Goal: Task Accomplishment & Management: Complete application form

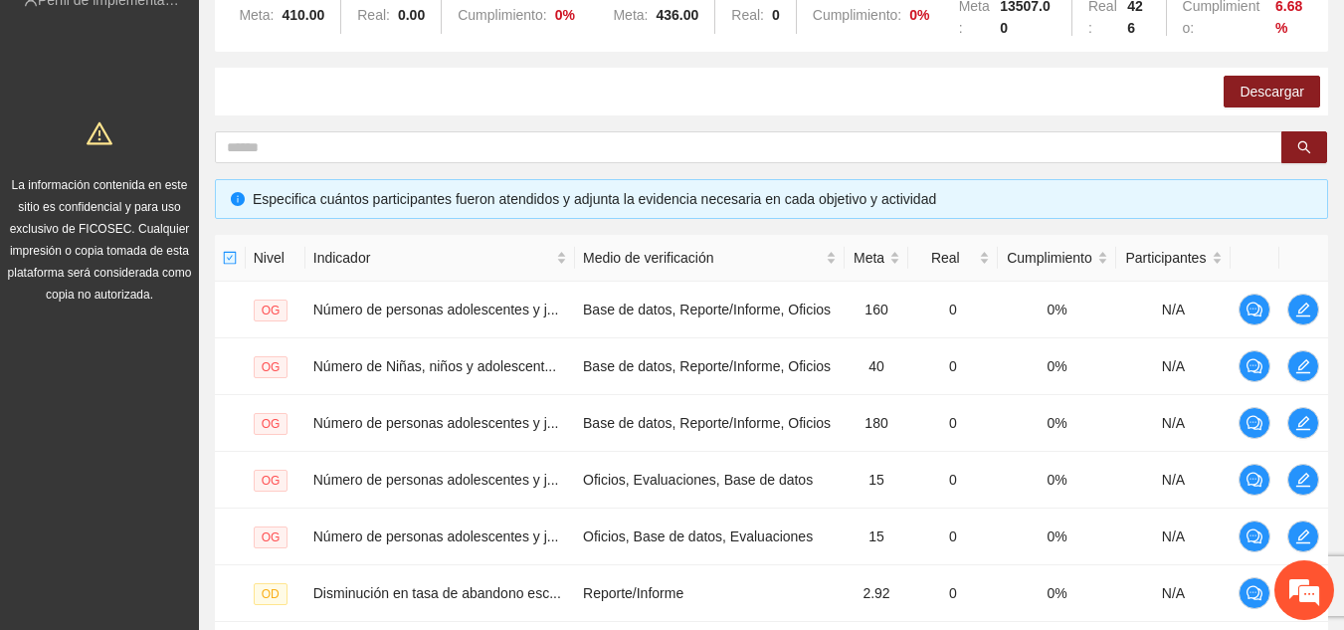
scroll to position [673, 0]
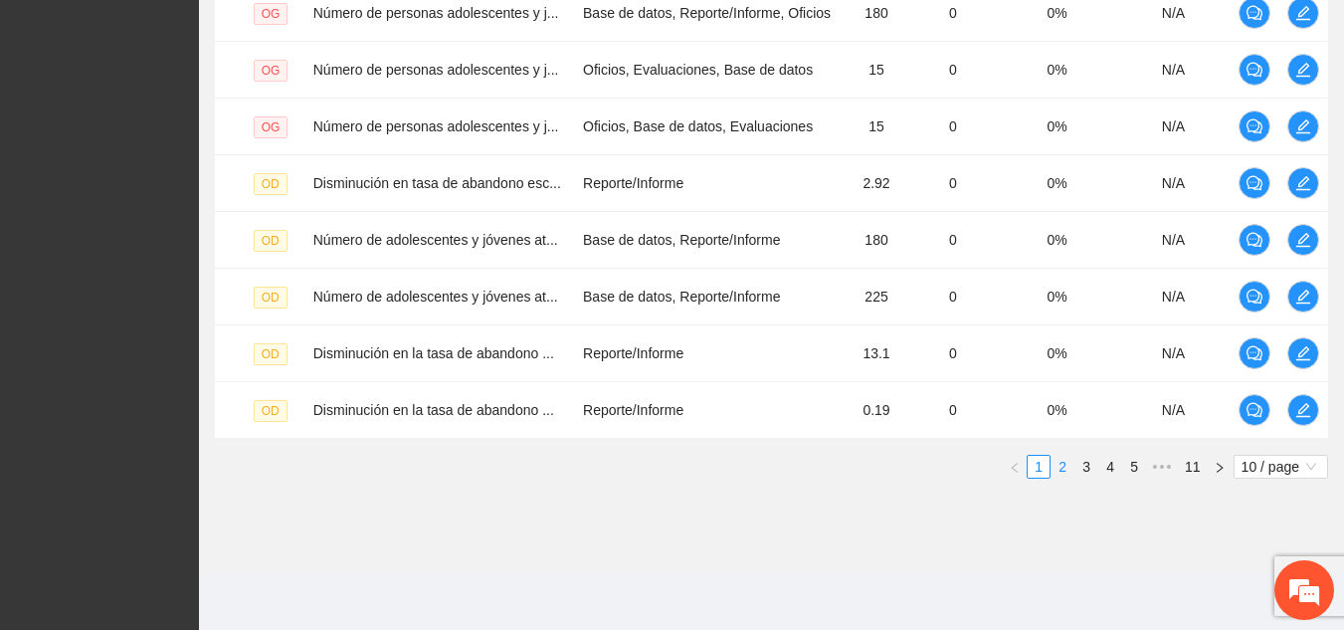
click at [1067, 466] on link "2" at bounding box center [1063, 467] width 22 height 22
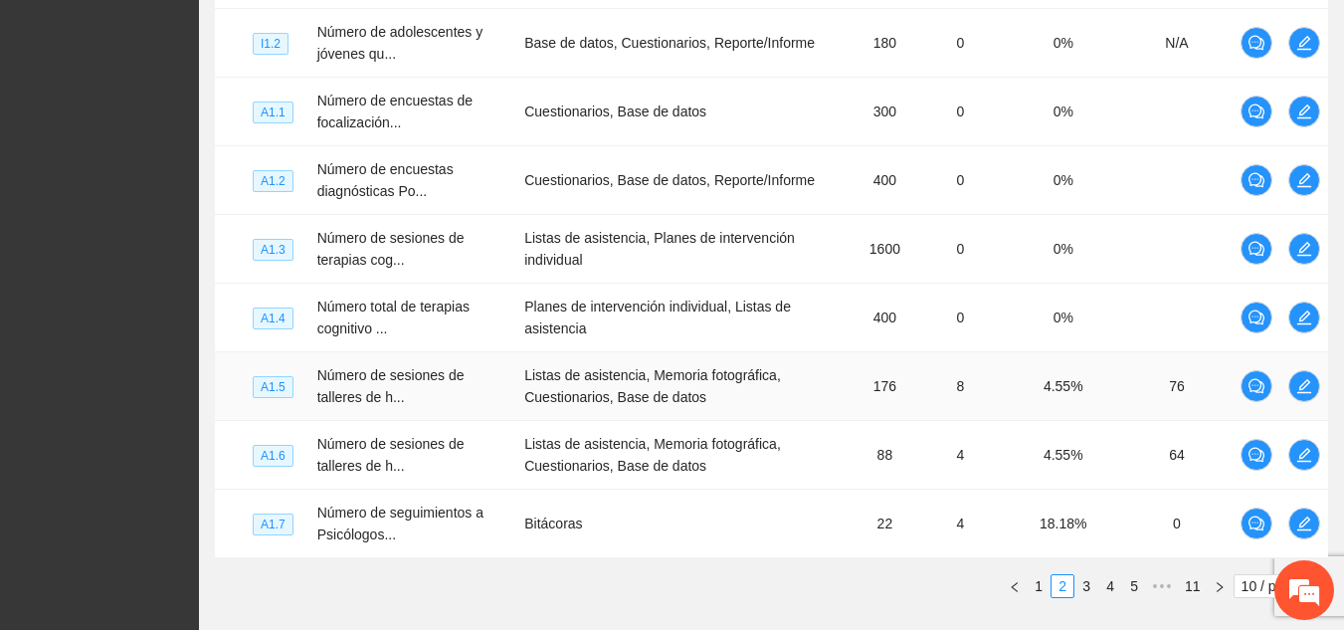
scroll to position [792, 0]
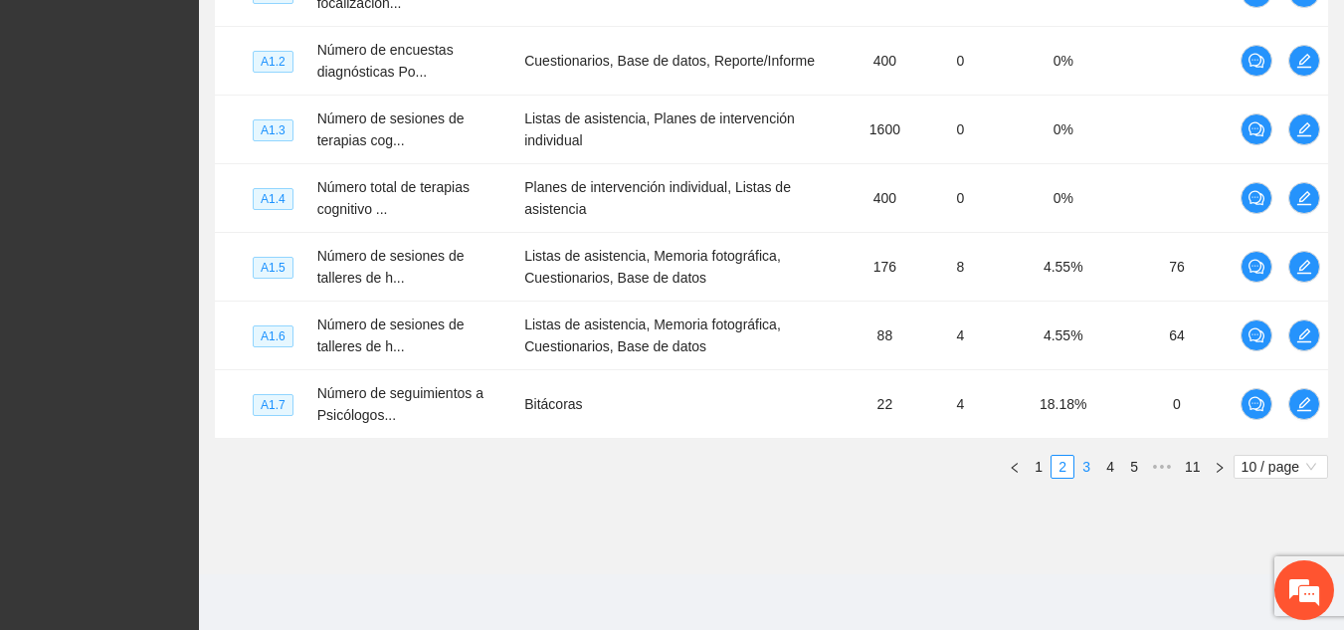
click at [1086, 469] on link "3" at bounding box center [1086, 467] width 22 height 22
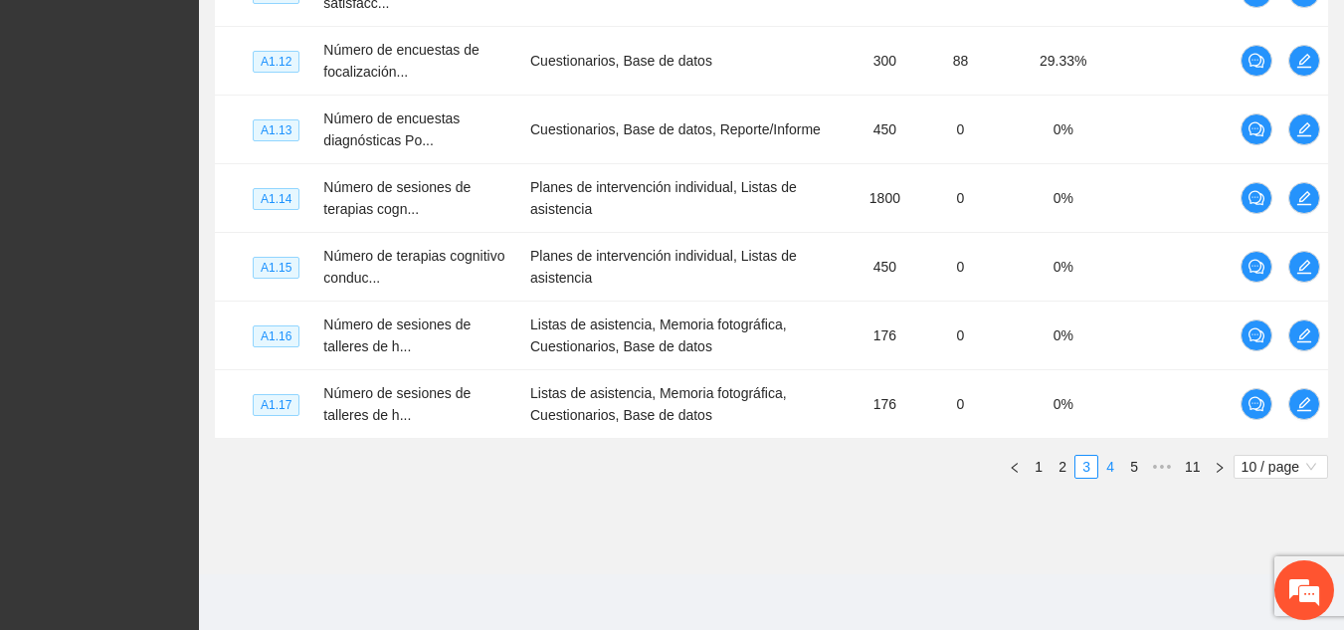
click at [1112, 467] on link "4" at bounding box center [1110, 467] width 22 height 22
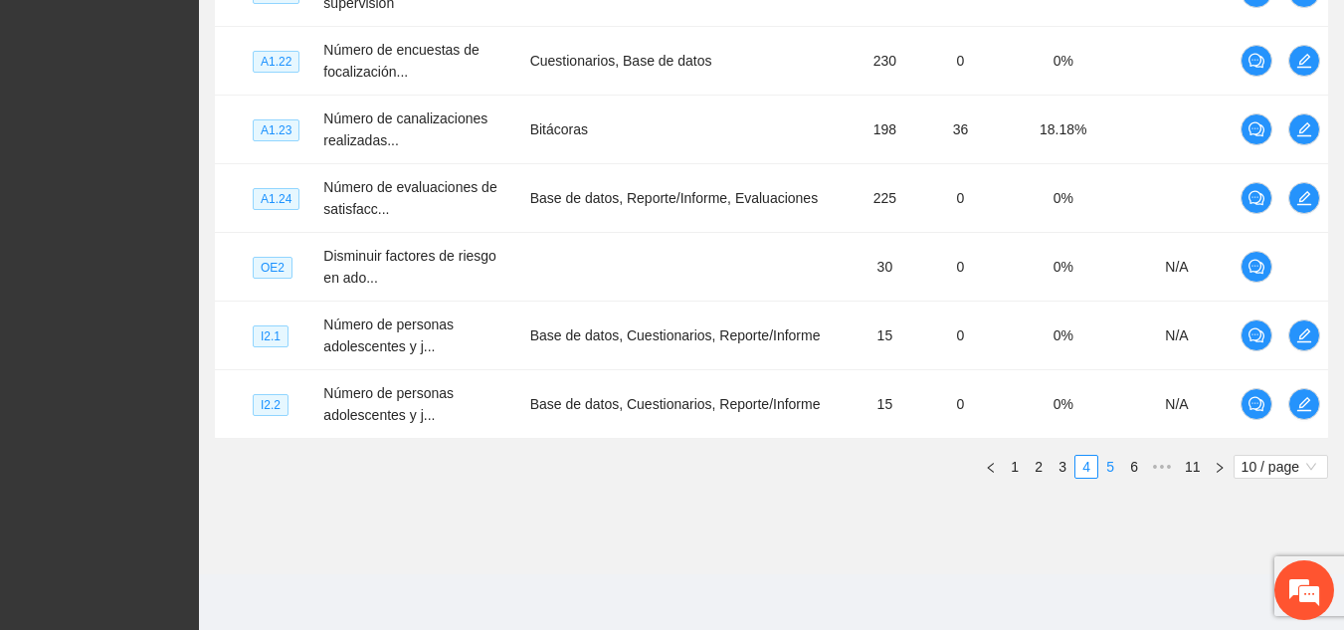
click at [1110, 468] on link "5" at bounding box center [1110, 467] width 22 height 22
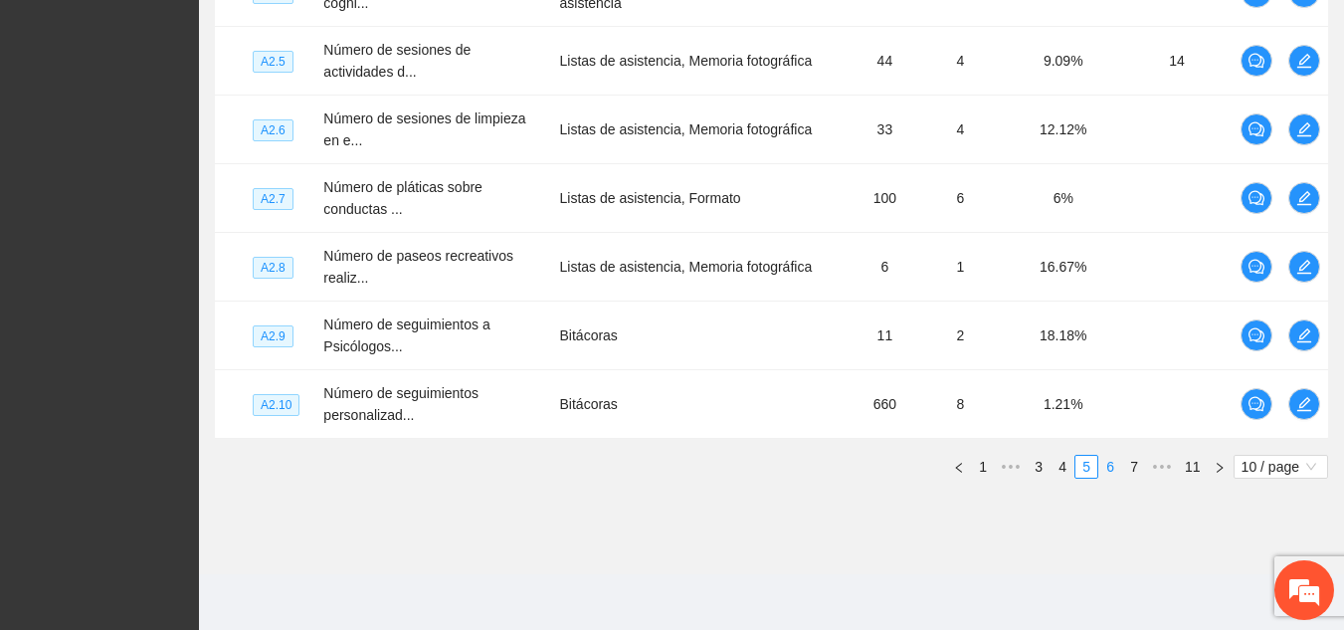
click at [1108, 463] on link "6" at bounding box center [1110, 467] width 22 height 22
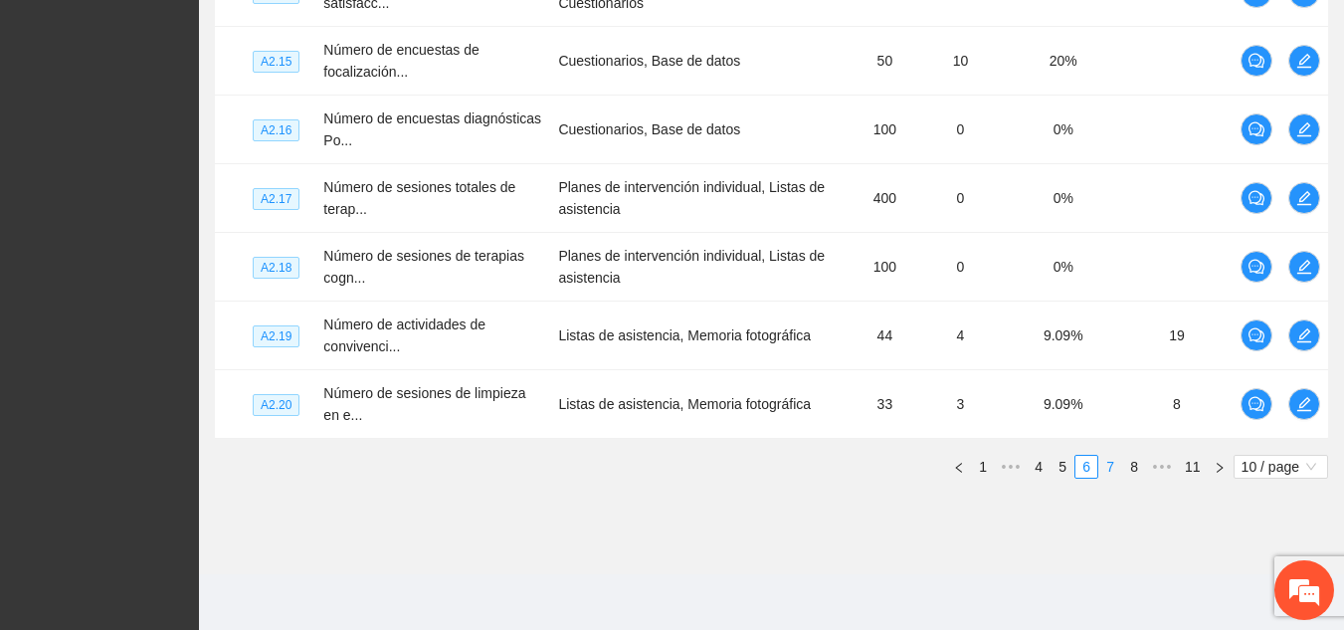
click at [1107, 469] on link "7" at bounding box center [1110, 467] width 22 height 22
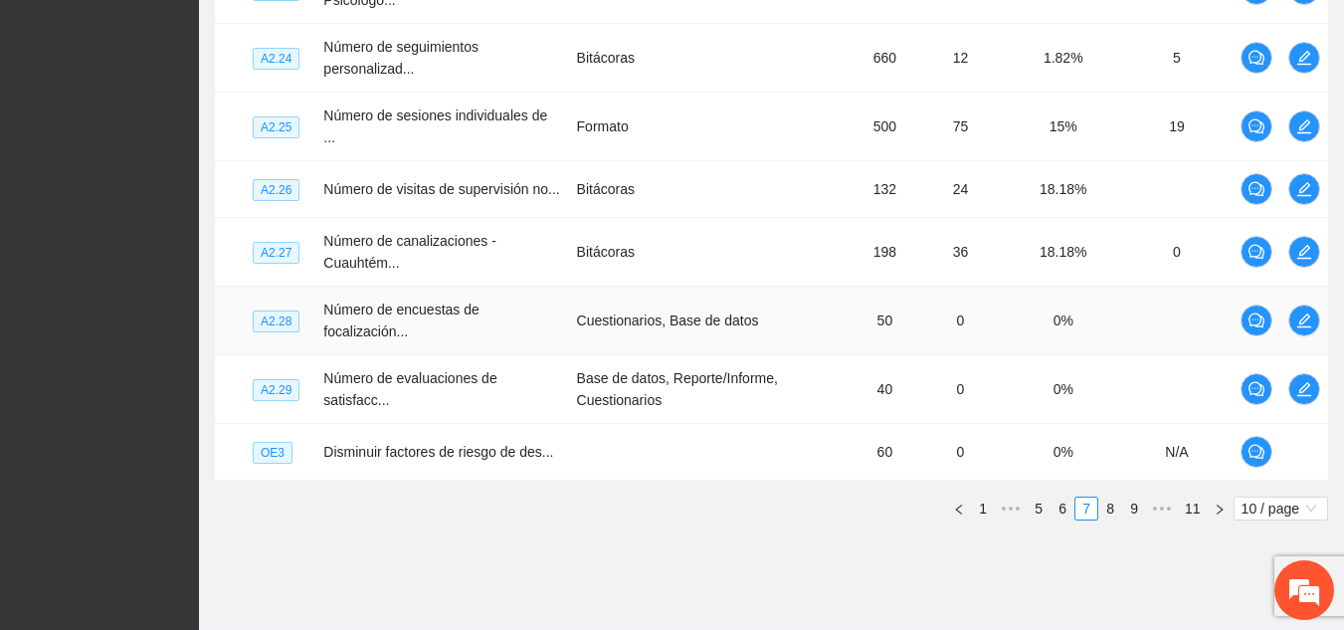
scroll to position [756, 0]
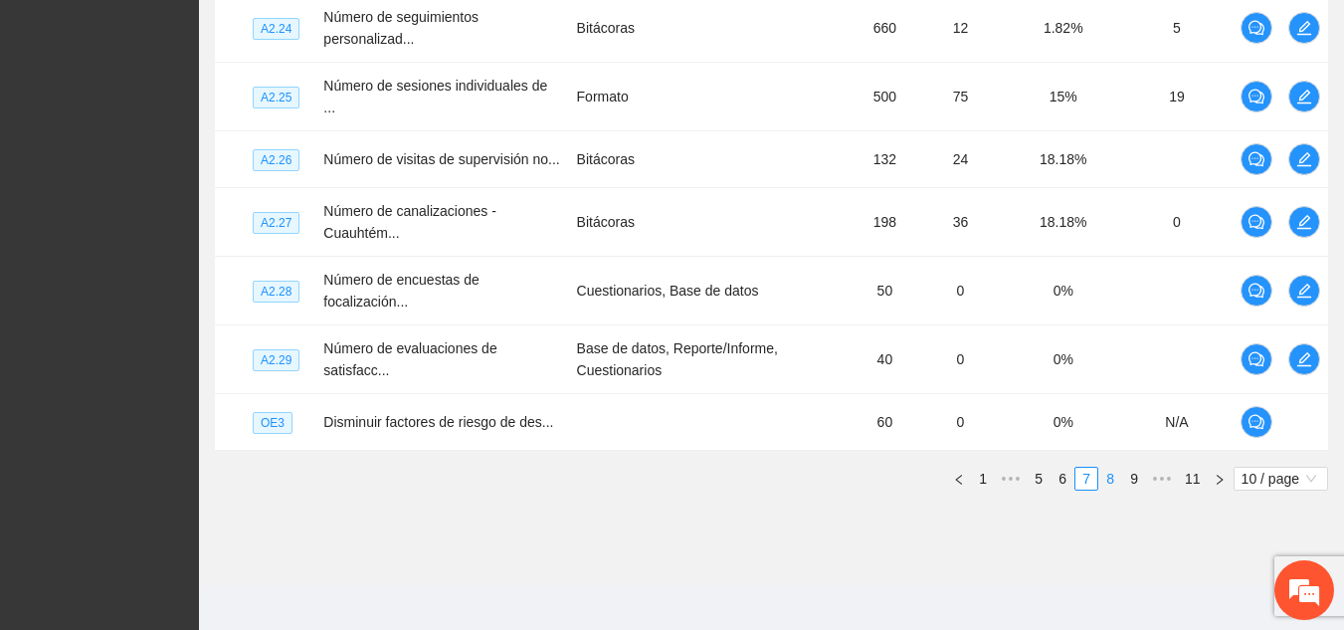
click at [1109, 468] on link "8" at bounding box center [1110, 479] width 22 height 22
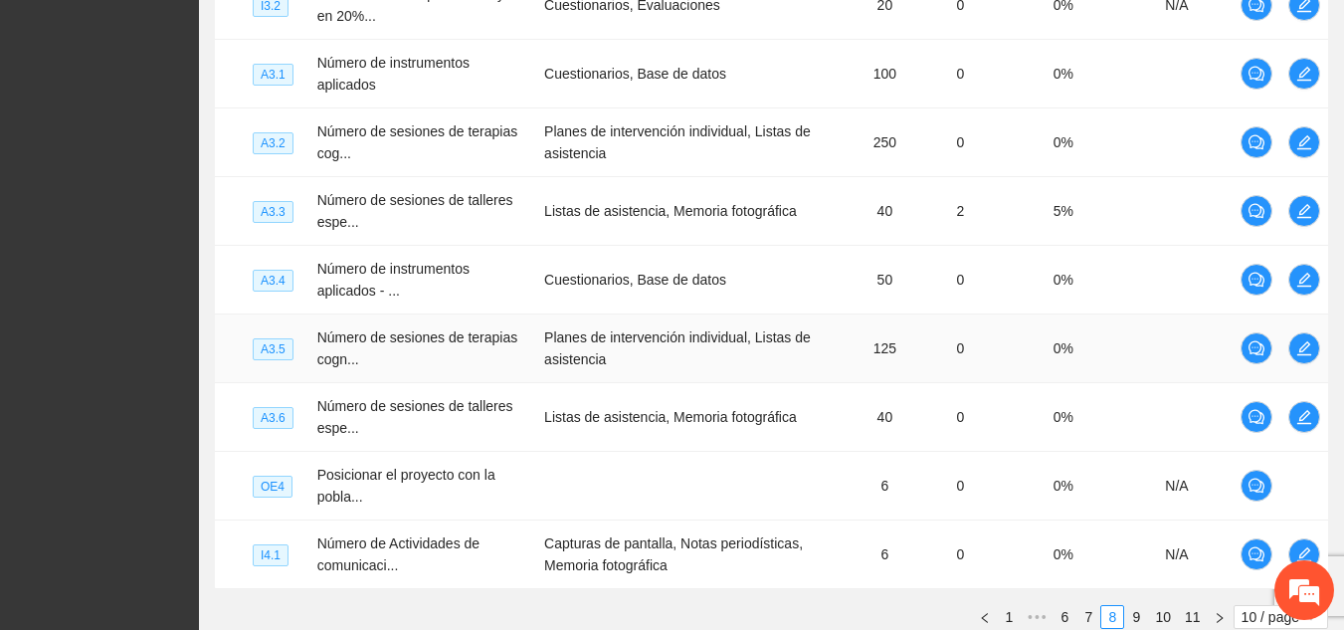
scroll to position [792, 0]
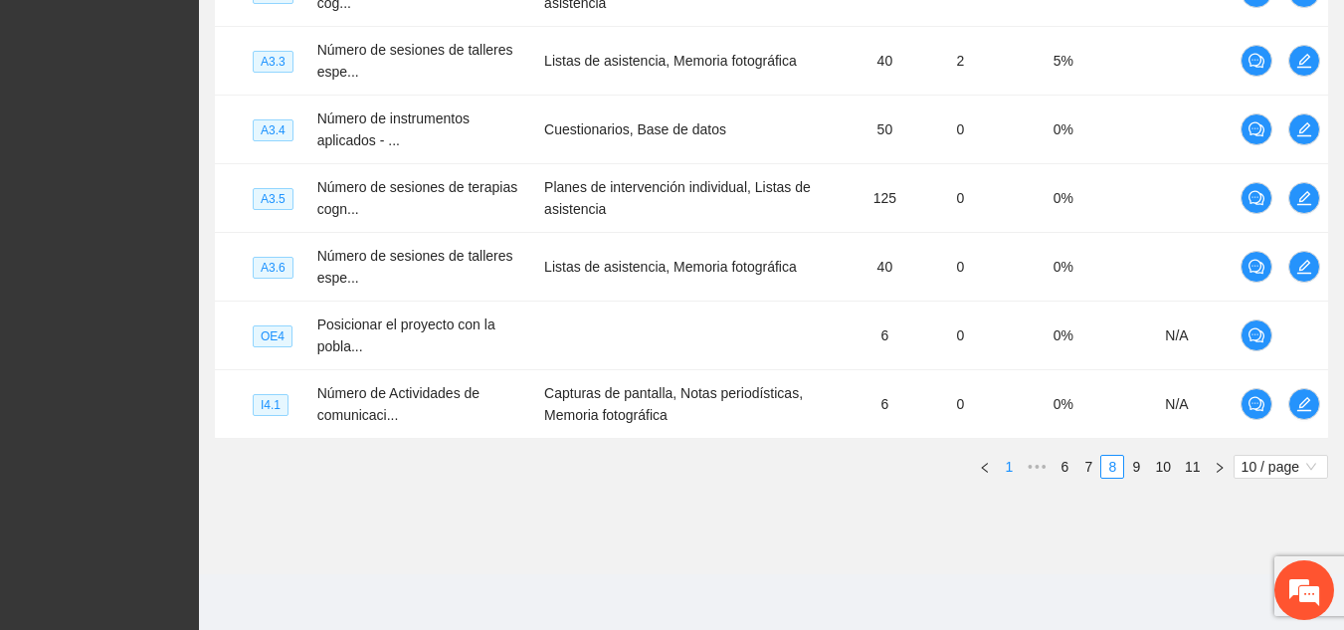
click at [1004, 470] on link "1" at bounding box center [1009, 467] width 22 height 22
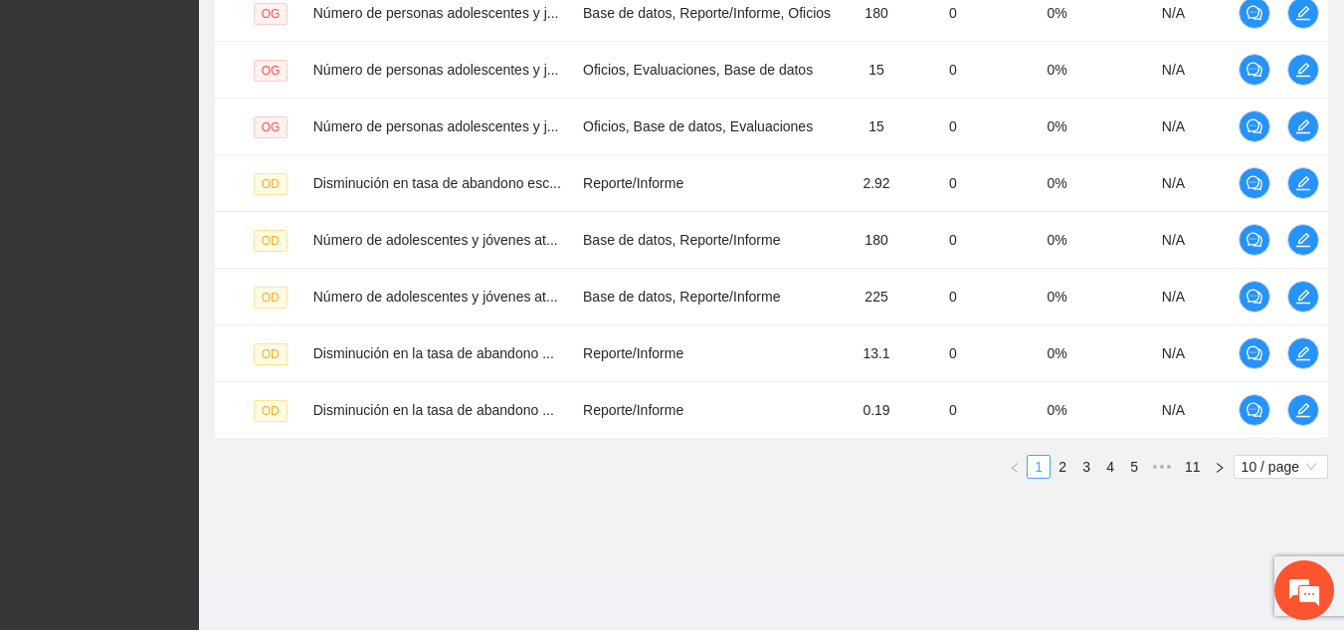
scroll to position [673, 0]
click at [1065, 471] on link "2" at bounding box center [1063, 467] width 22 height 22
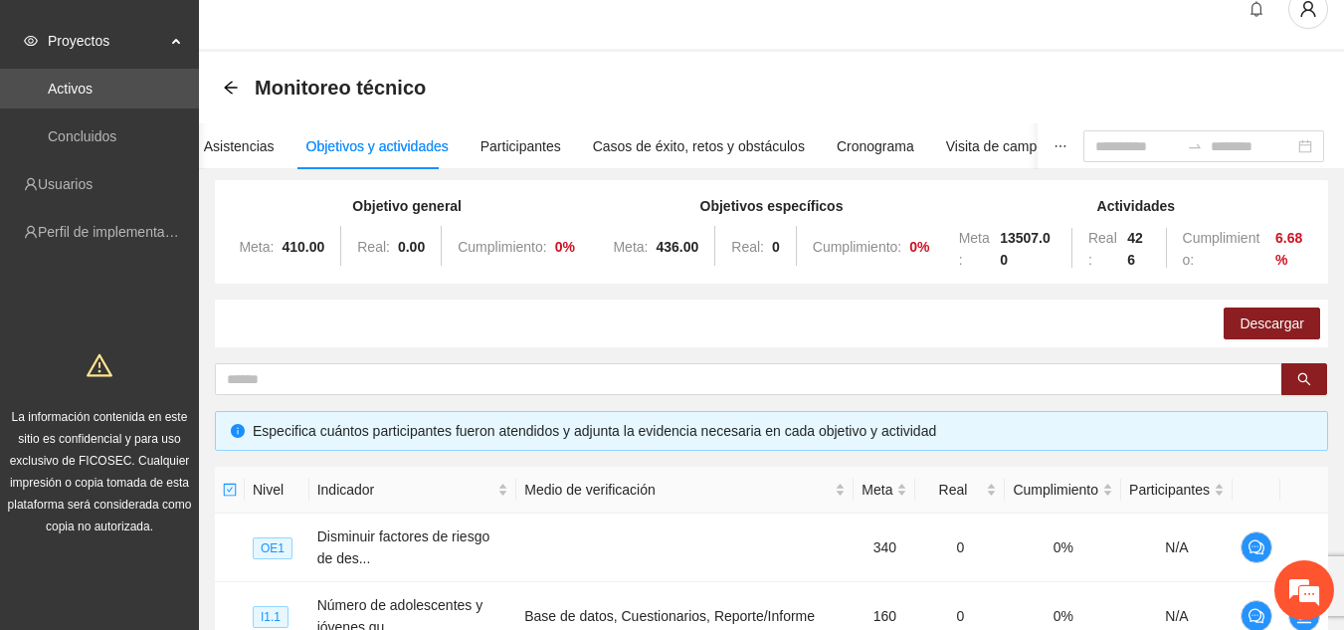
scroll to position [0, 0]
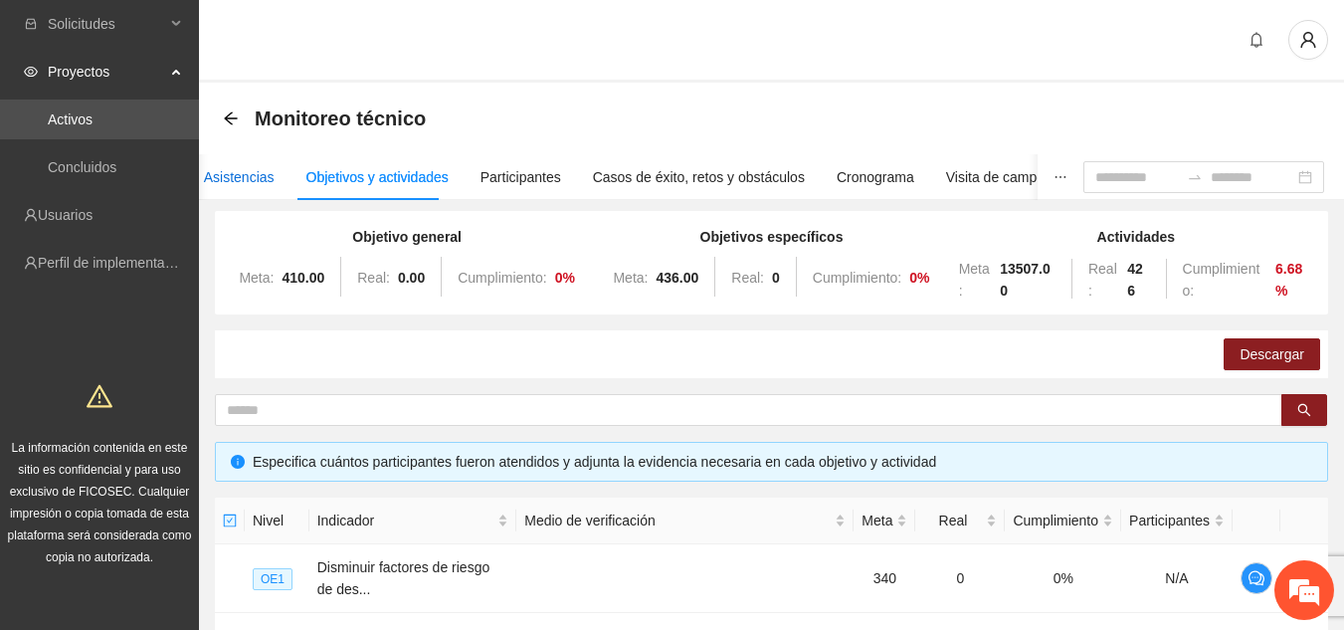
click at [244, 166] on div "Asistencias" at bounding box center [239, 177] width 71 height 22
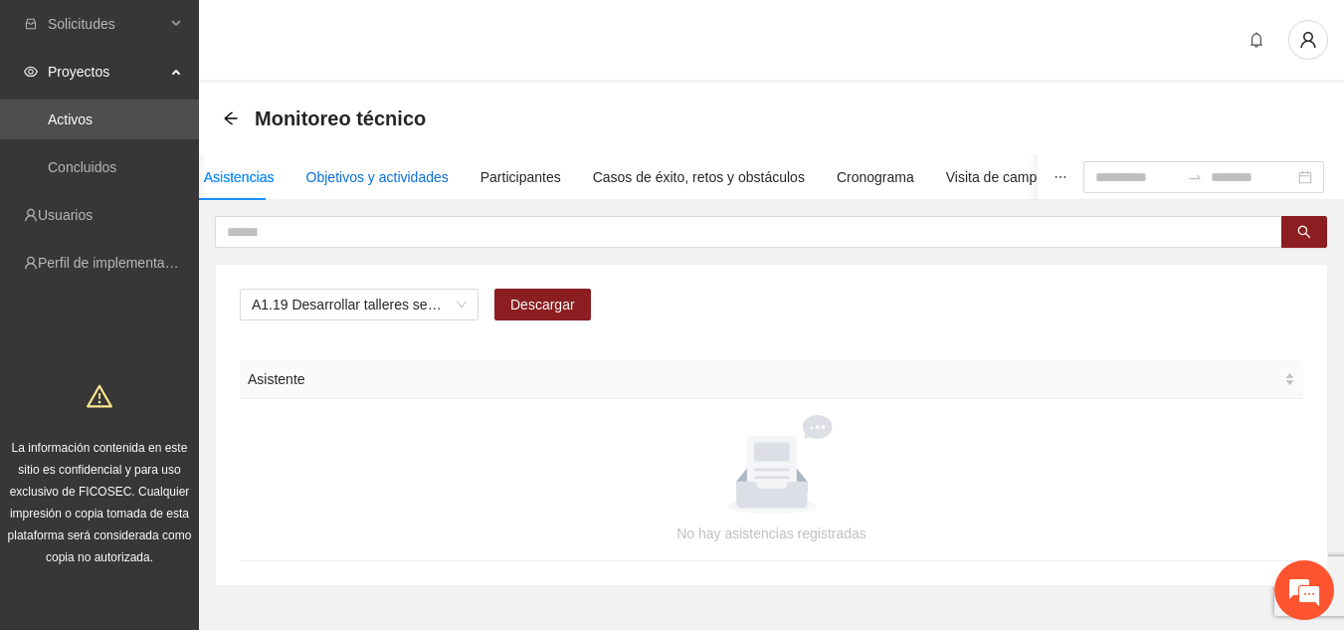
click at [394, 175] on div "Objetivos y actividades" at bounding box center [377, 177] width 142 height 22
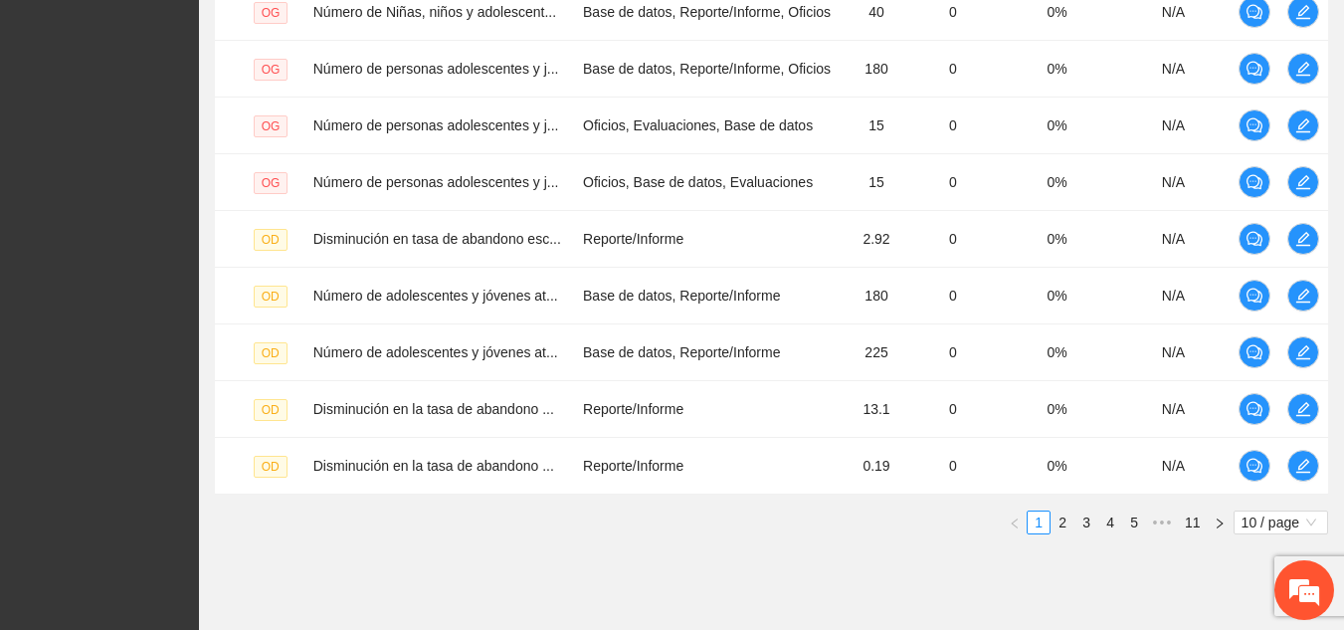
scroll to position [673, 0]
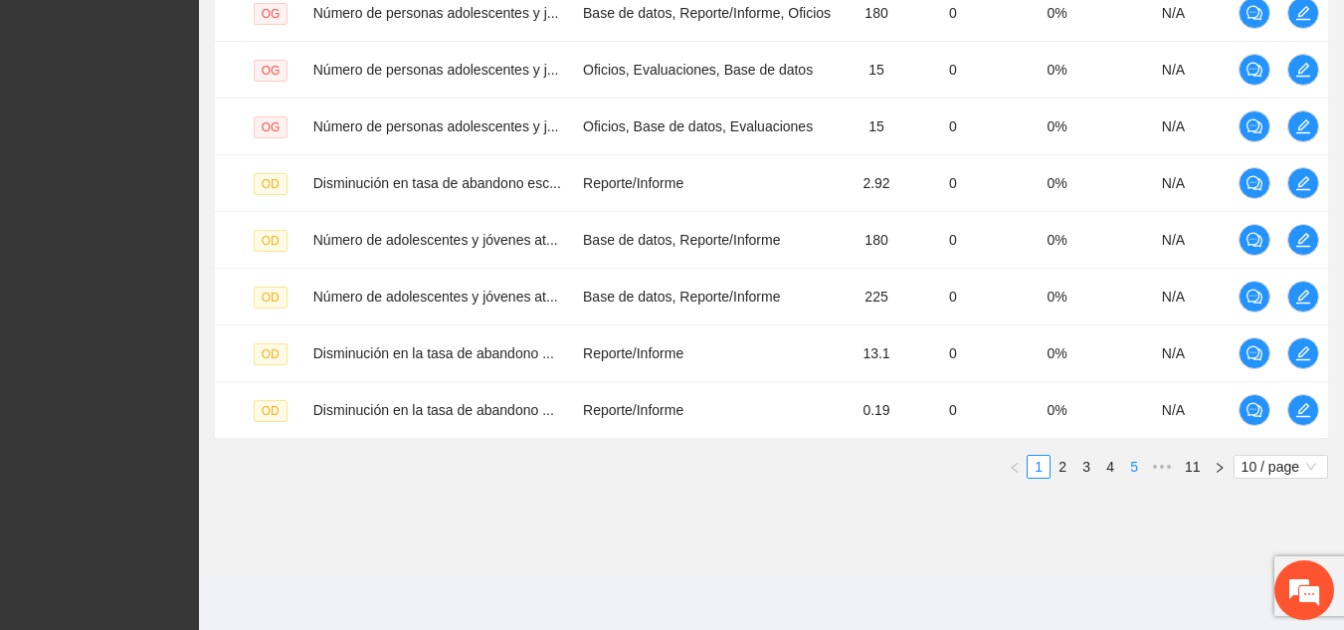
click at [1128, 469] on link "5" at bounding box center [1134, 467] width 22 height 22
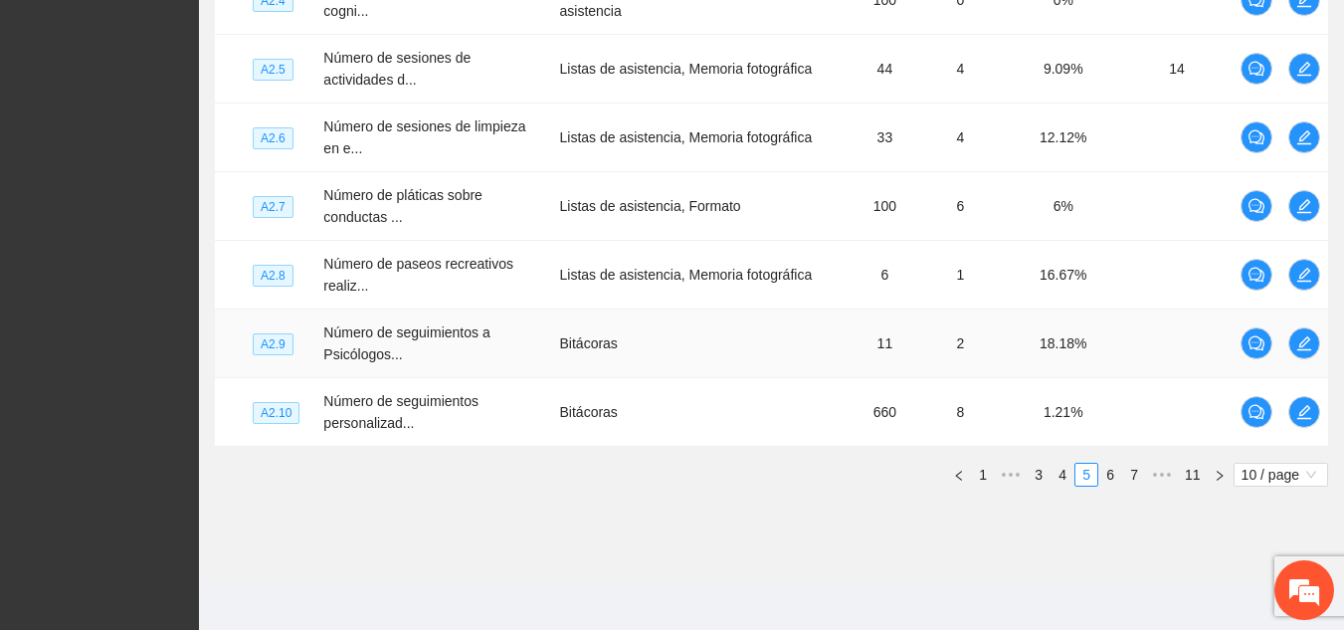
scroll to position [792, 0]
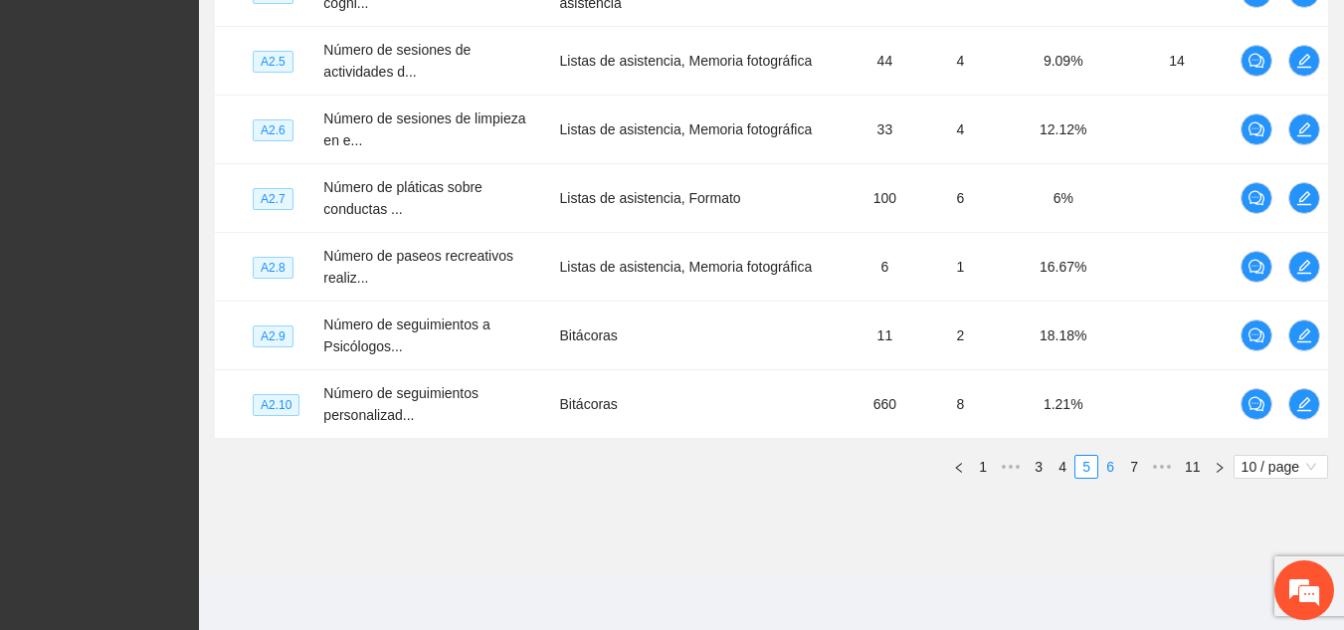
click at [1106, 467] on link "6" at bounding box center [1110, 467] width 22 height 22
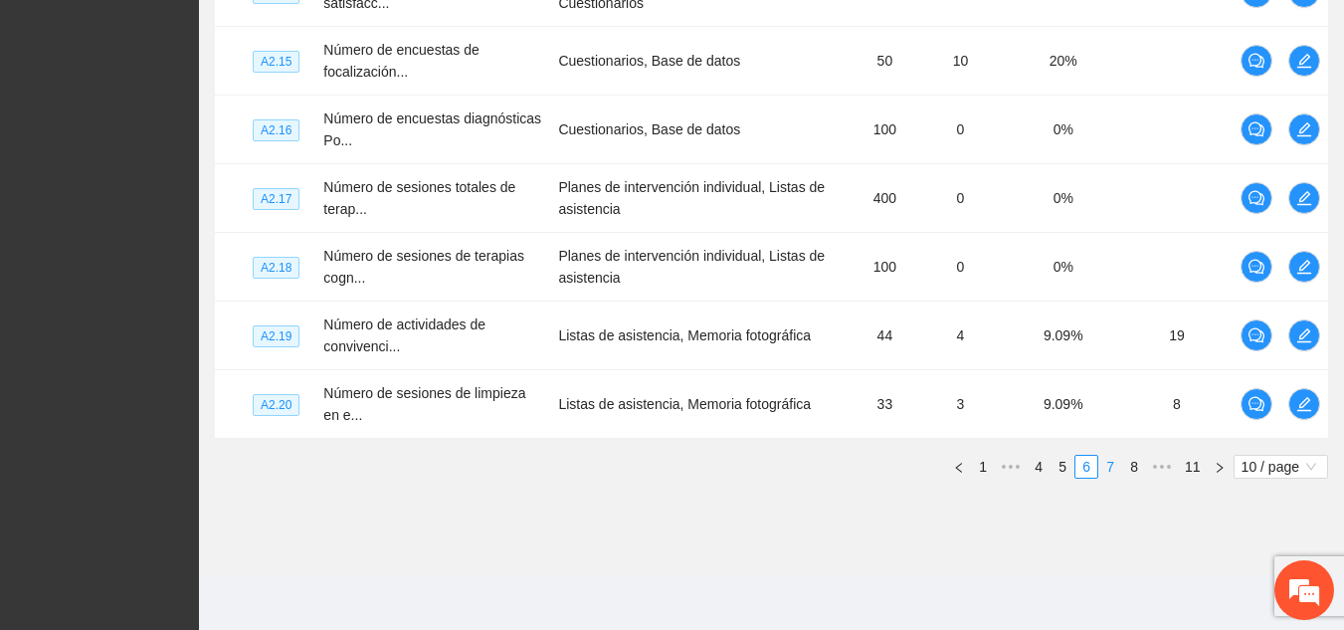
click at [1108, 466] on link "7" at bounding box center [1110, 467] width 22 height 22
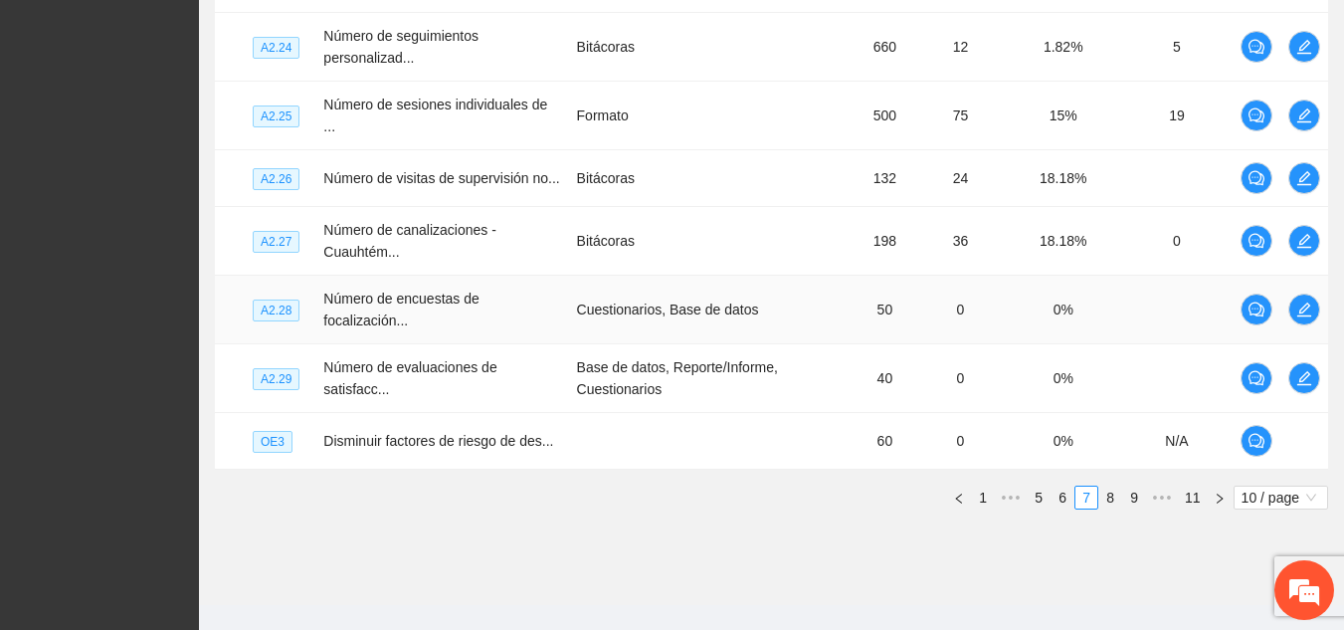
scroll to position [738, 0]
click at [1110, 485] on link "8" at bounding box center [1110, 496] width 22 height 22
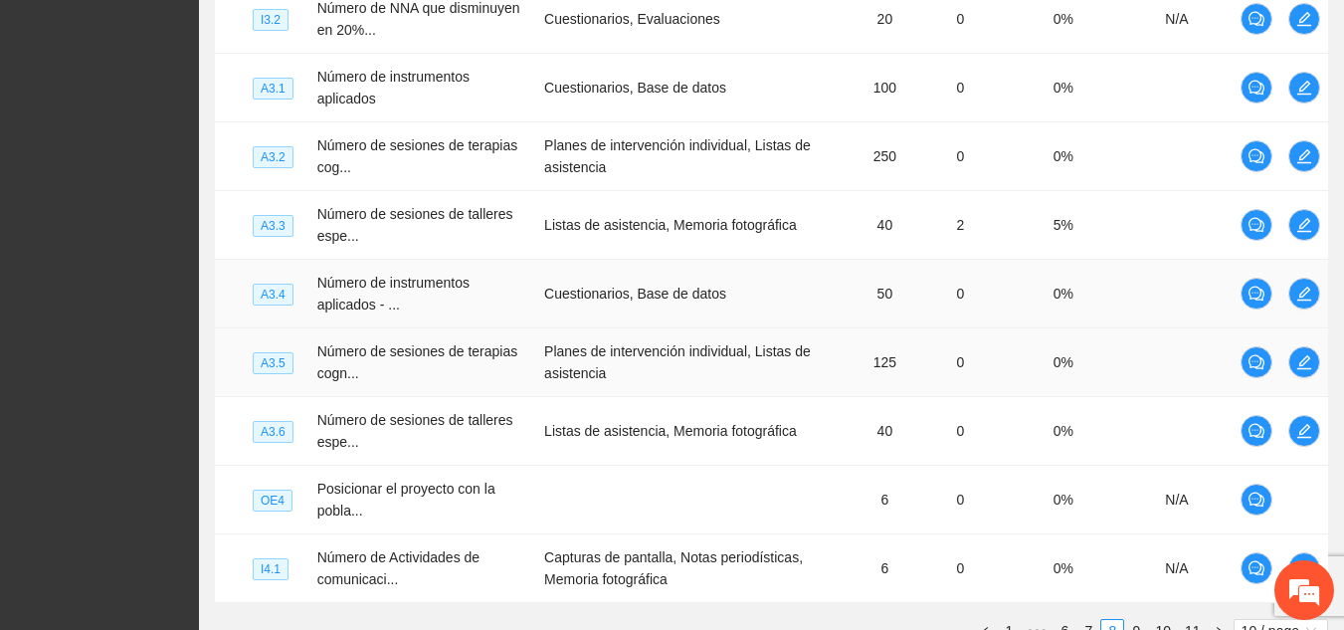
scroll to position [627, 0]
click at [1299, 90] on icon "edit" at bounding box center [1304, 89] width 16 height 16
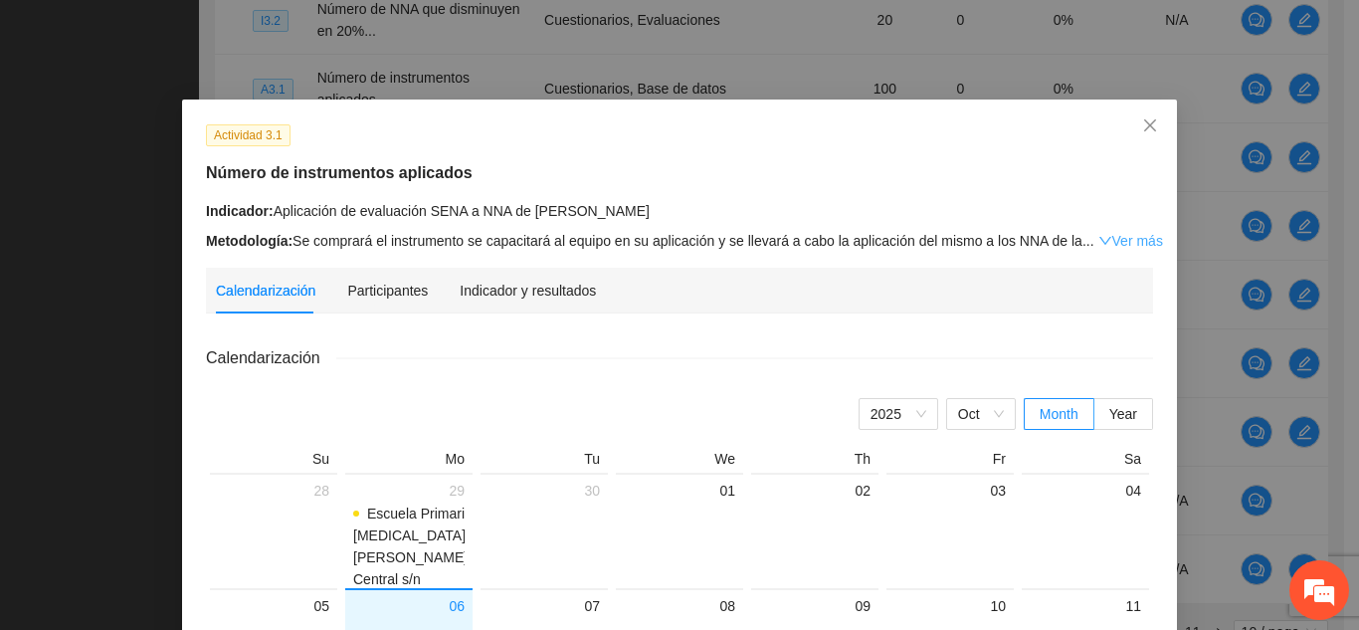
click at [1129, 239] on link "Ver más" at bounding box center [1130, 241] width 65 height 16
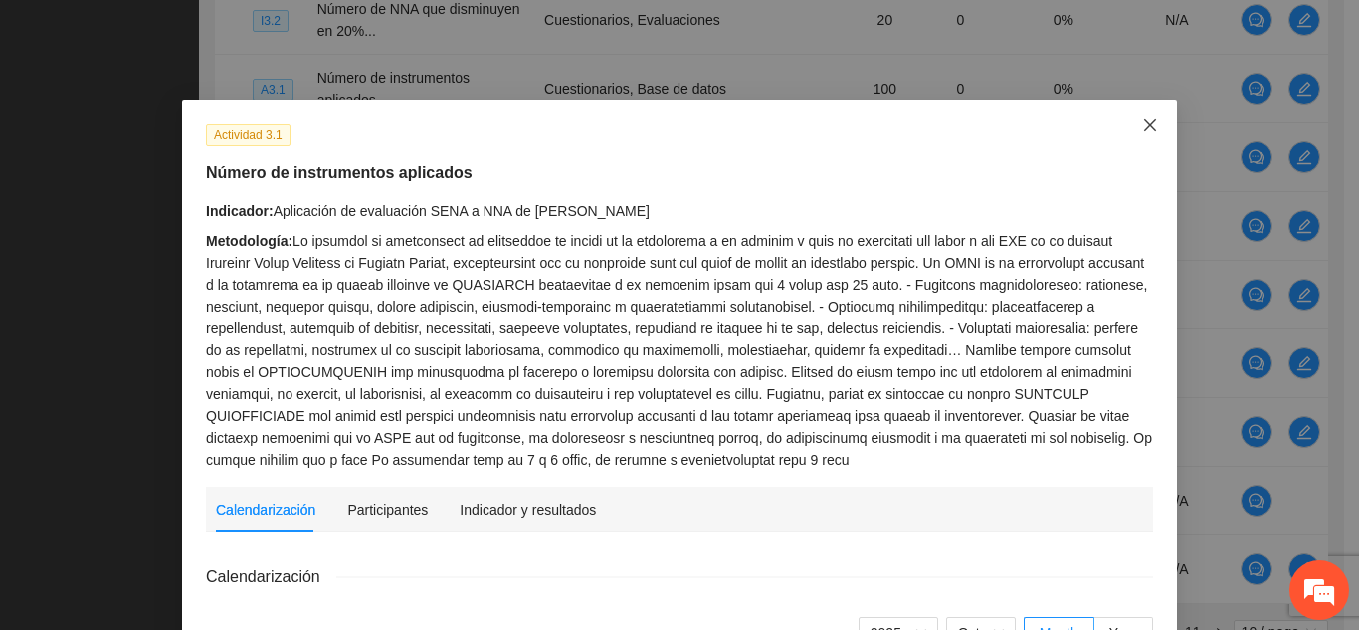
click at [1139, 117] on span "Close" at bounding box center [1150, 126] width 54 height 54
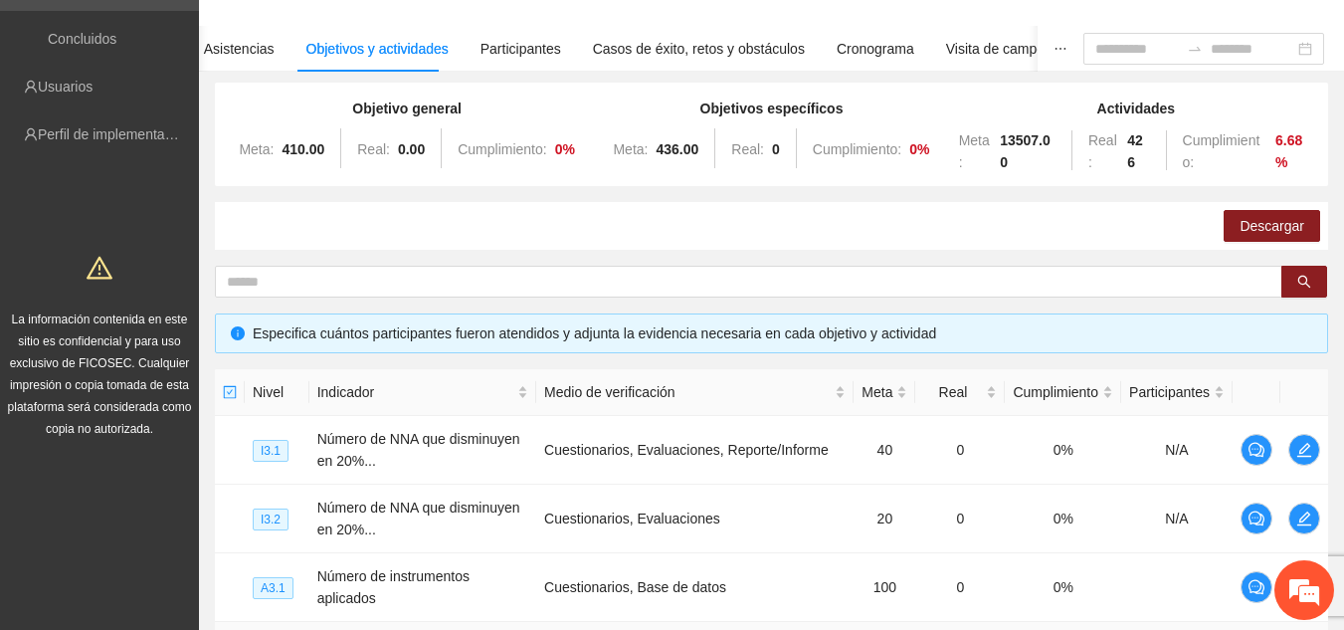
scroll to position [0, 0]
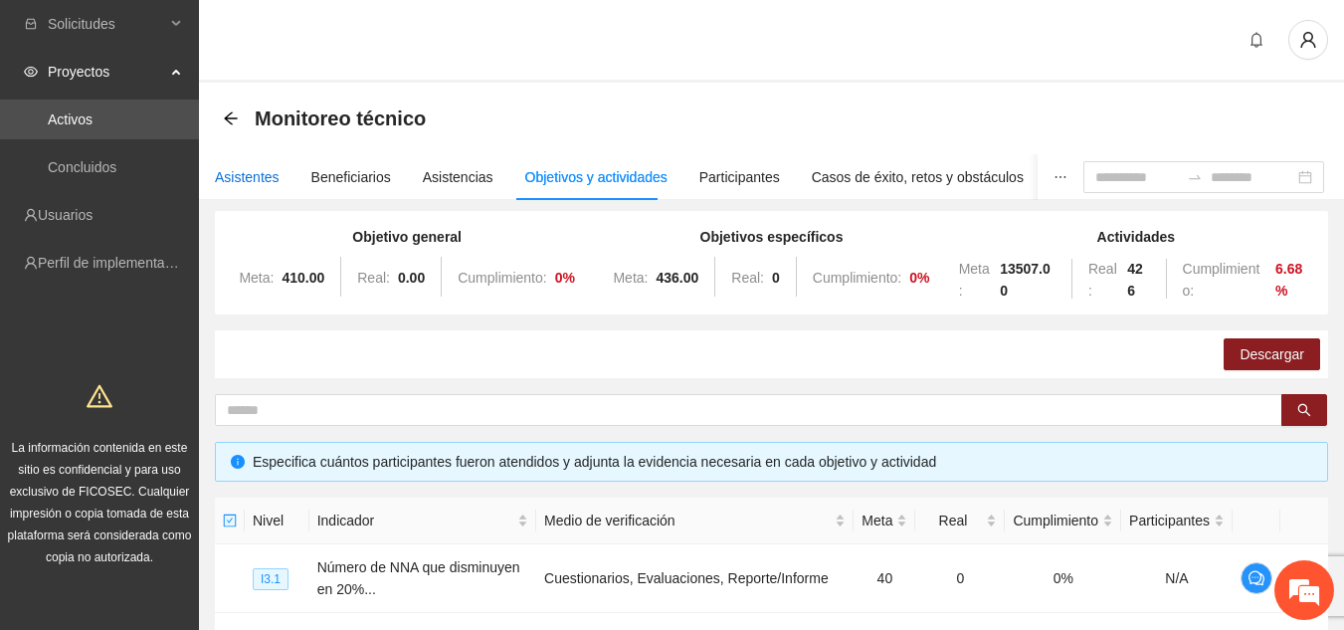
click at [222, 172] on div "Asistentes" at bounding box center [247, 177] width 65 height 22
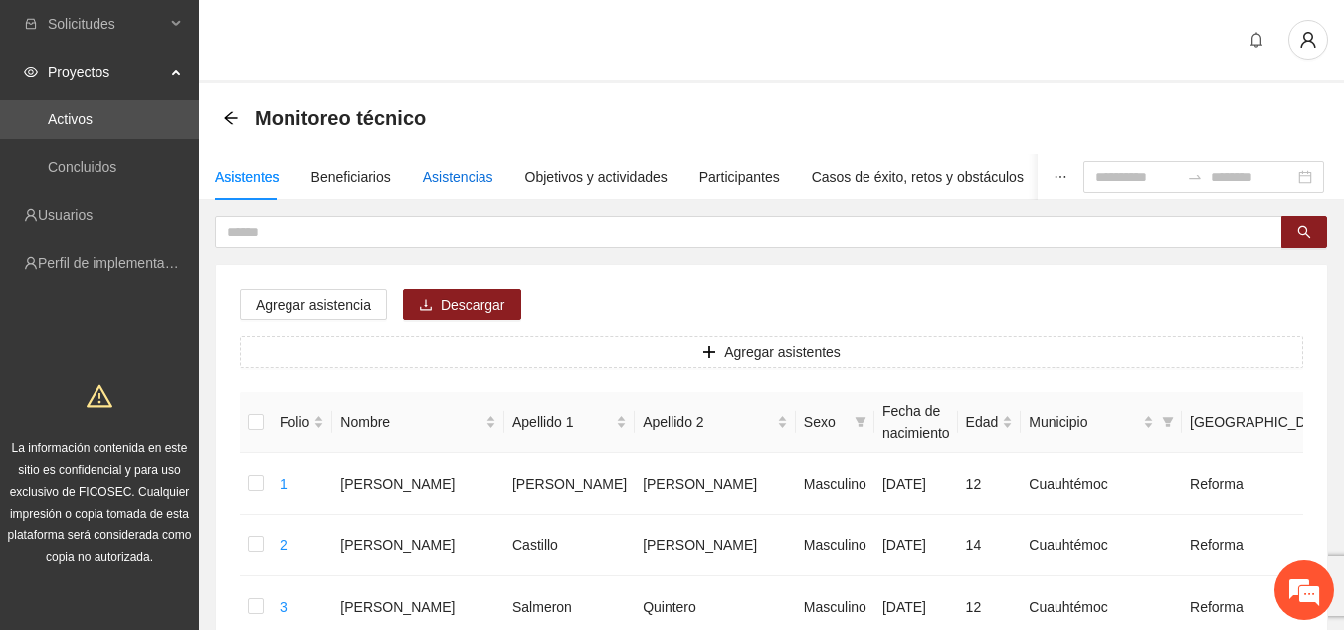
click at [450, 177] on div "Asistencias" at bounding box center [458, 177] width 71 height 22
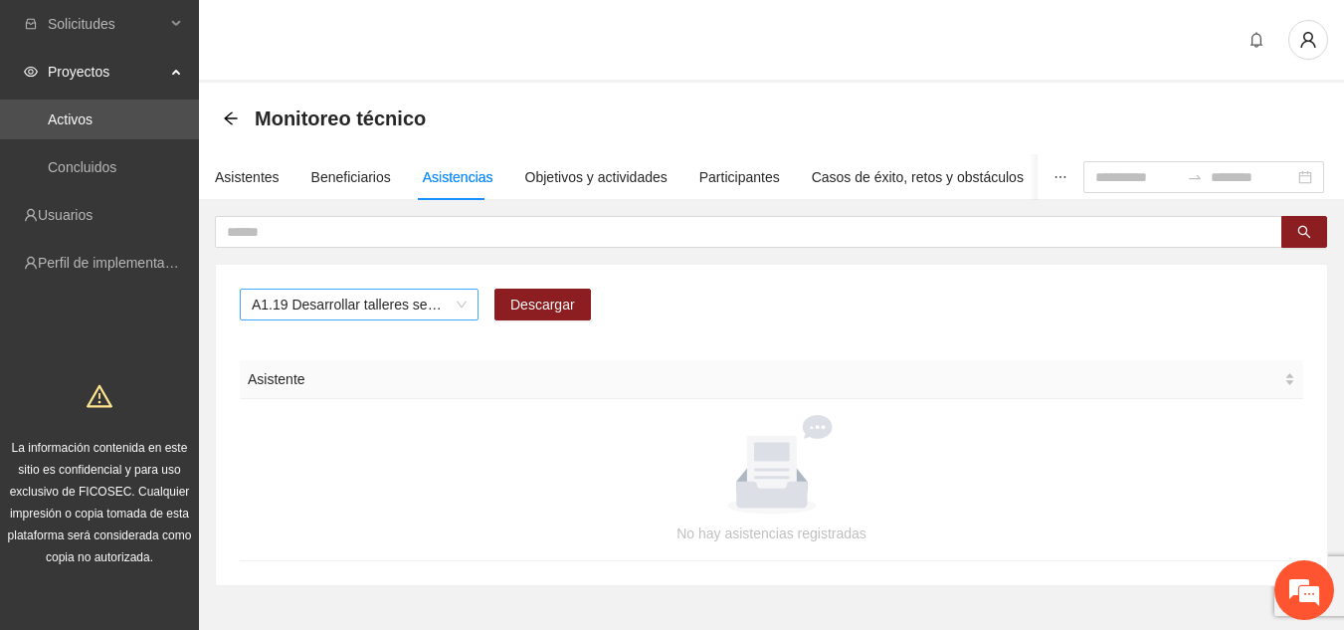
click at [463, 304] on span "A1.19 Desarrollar talleres semanales de habilidades para la vida, temática: Dep…" at bounding box center [359, 304] width 215 height 30
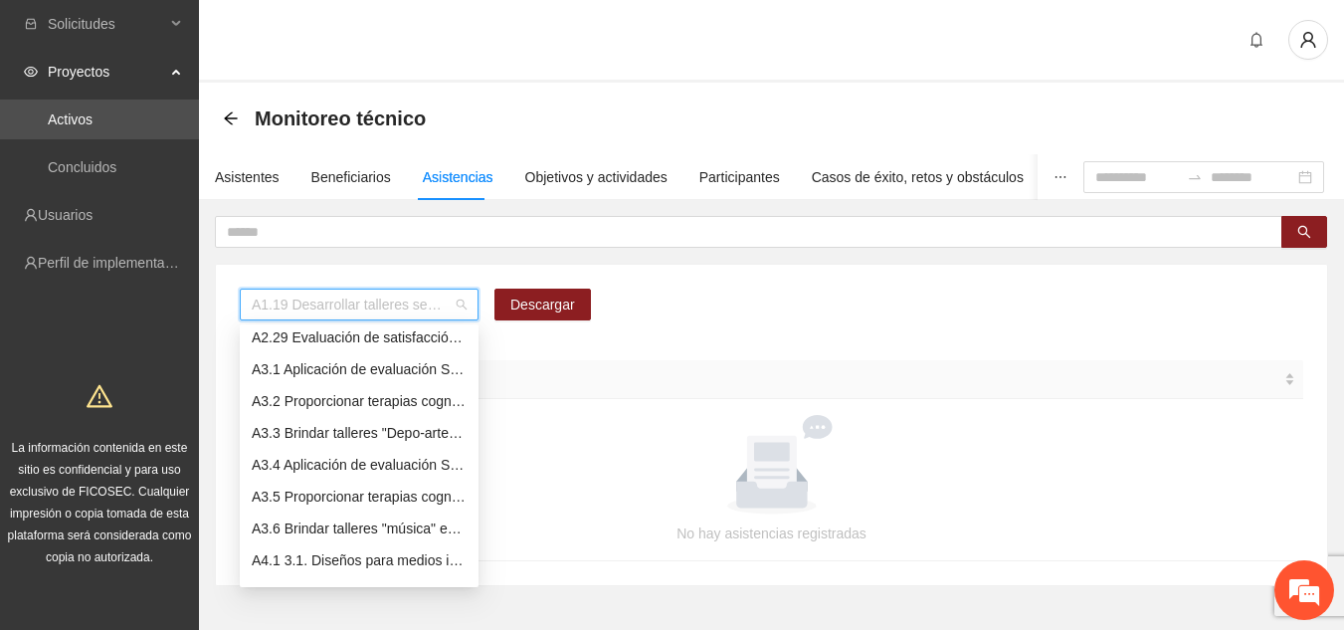
scroll to position [1621, 0]
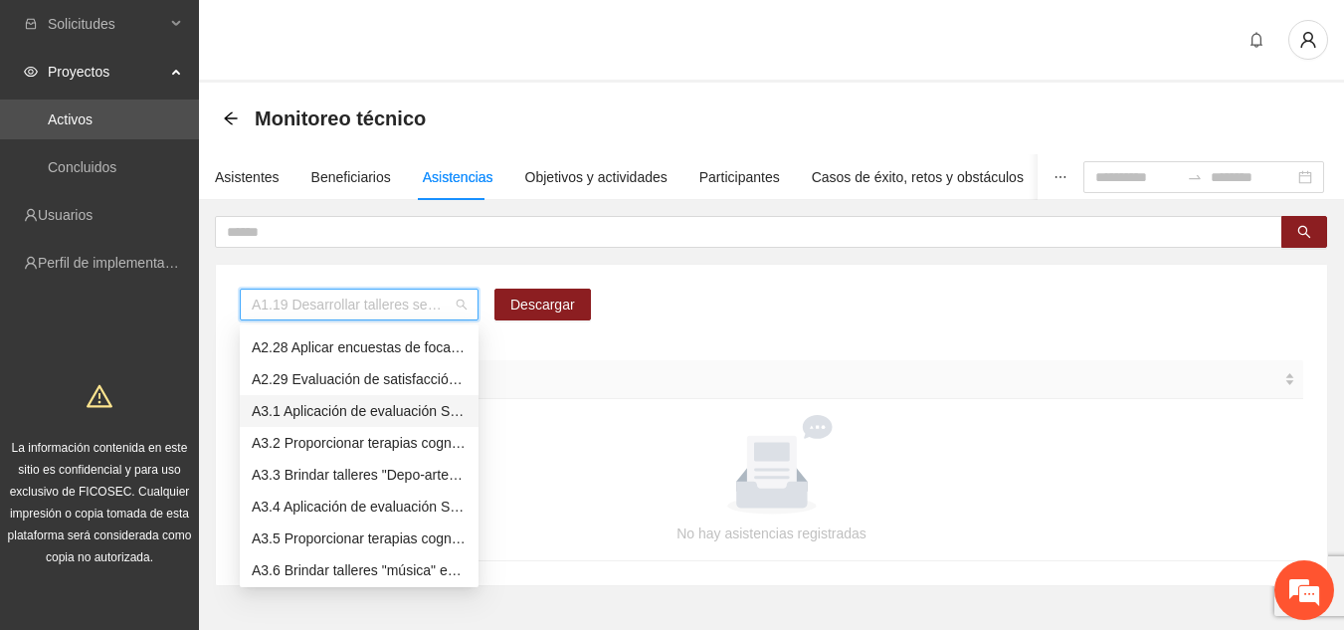
click at [321, 416] on div "A3.1 Aplicación de evaluación SENA a NNA de [PERSON_NAME]" at bounding box center [359, 411] width 215 height 22
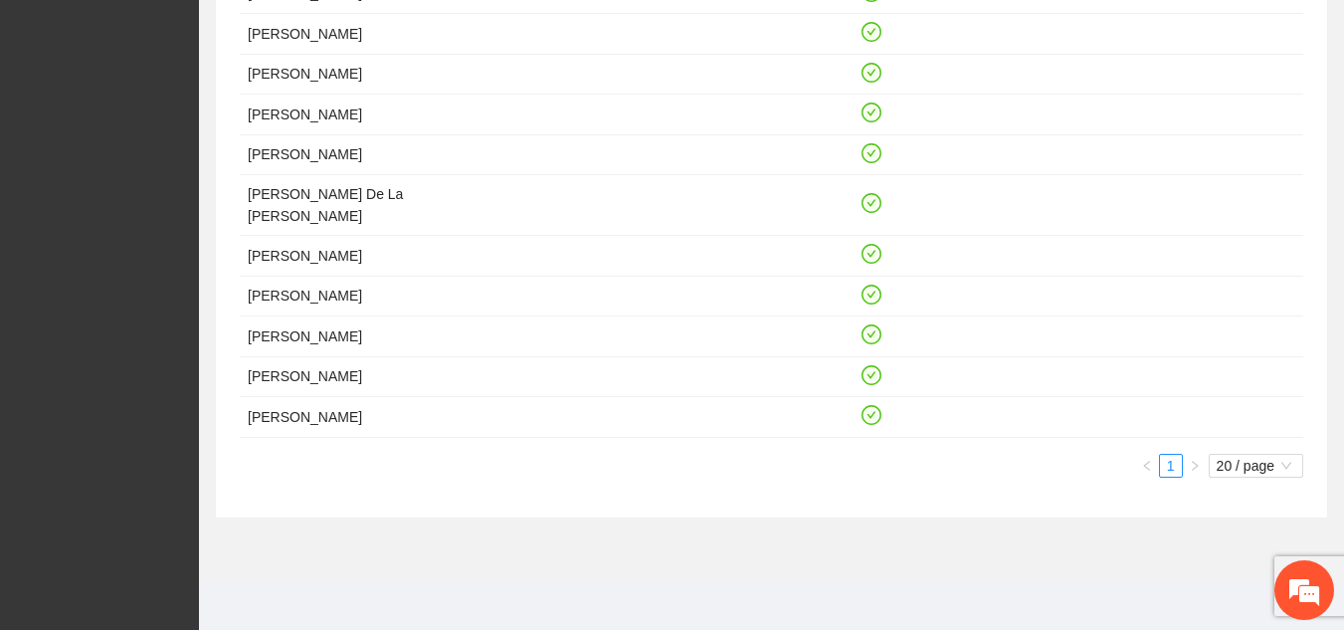
scroll to position [830, 0]
click at [875, 423] on icon "check-circle" at bounding box center [871, 414] width 17 height 17
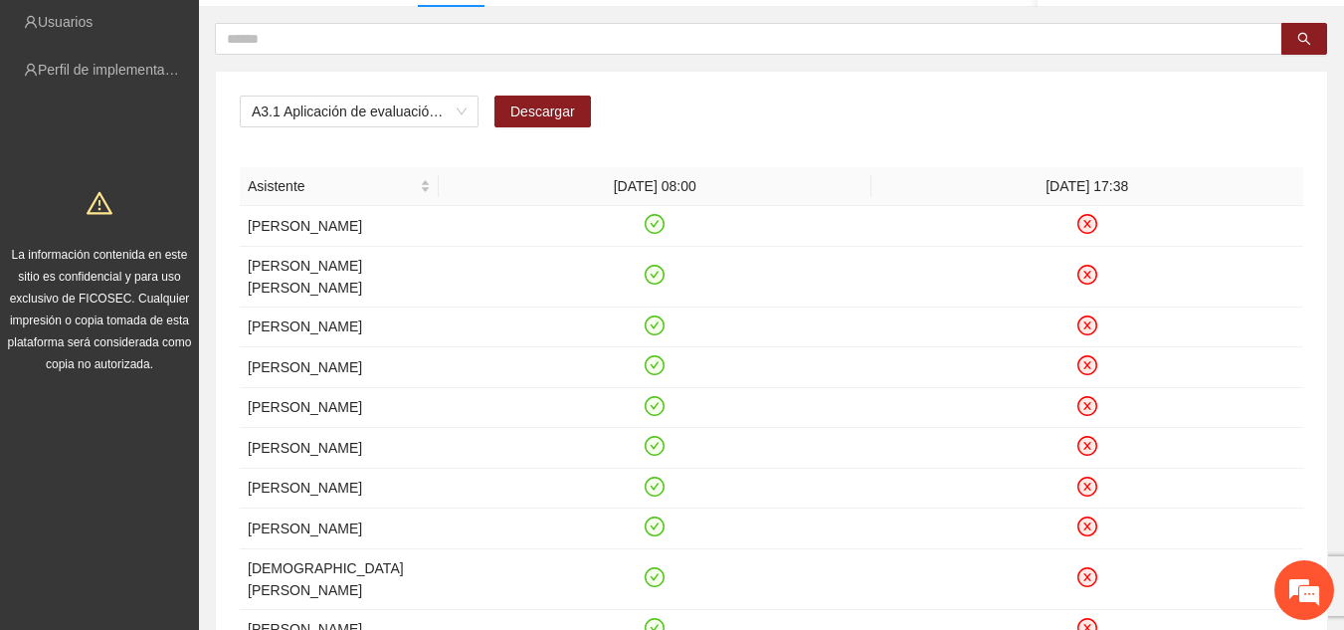
scroll to position [0, 0]
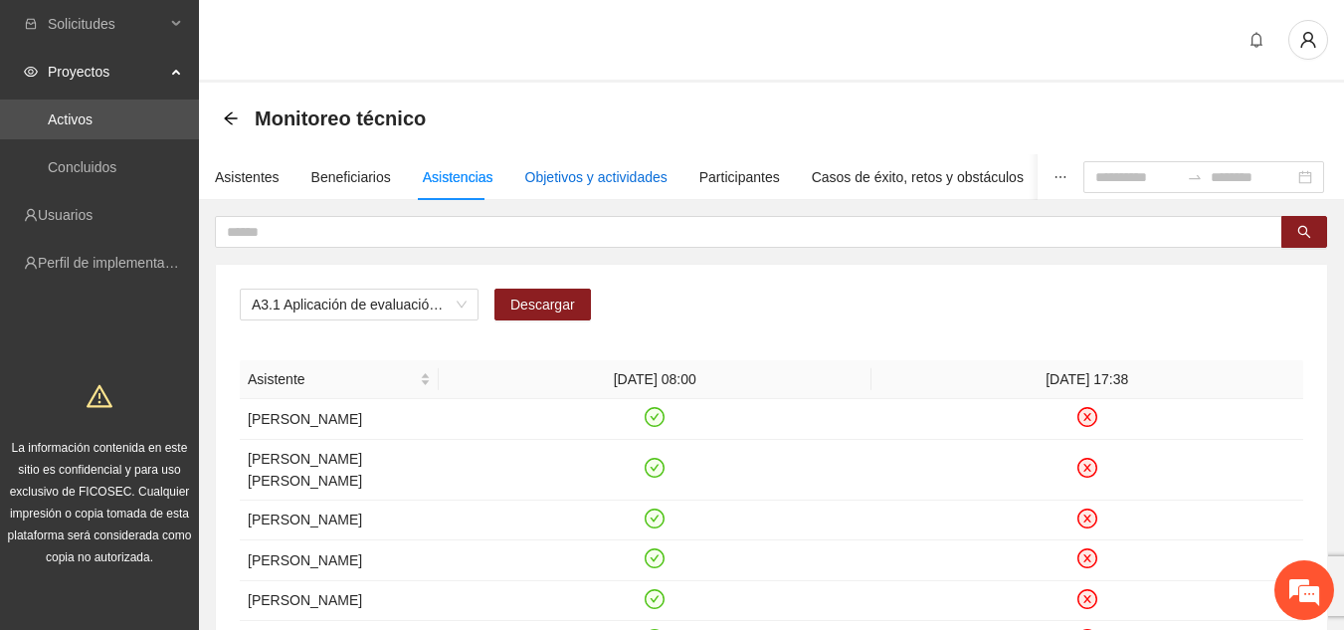
click at [558, 183] on div "Objetivos y actividades" at bounding box center [596, 177] width 142 height 22
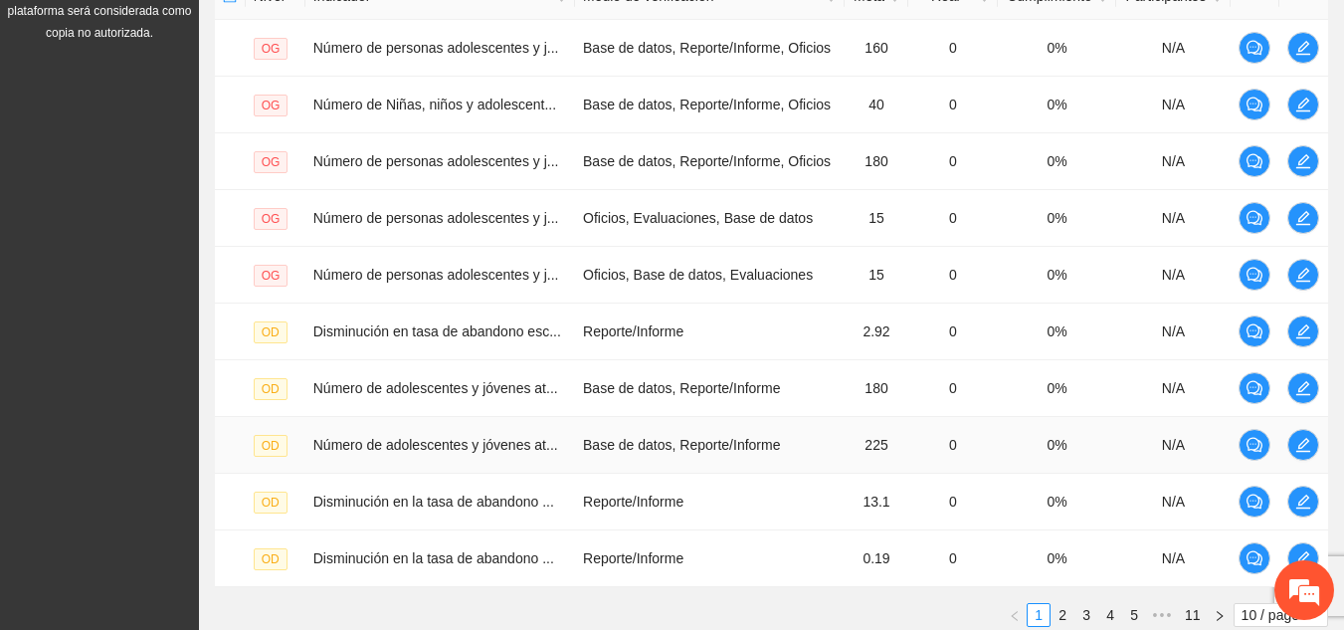
scroll to position [673, 0]
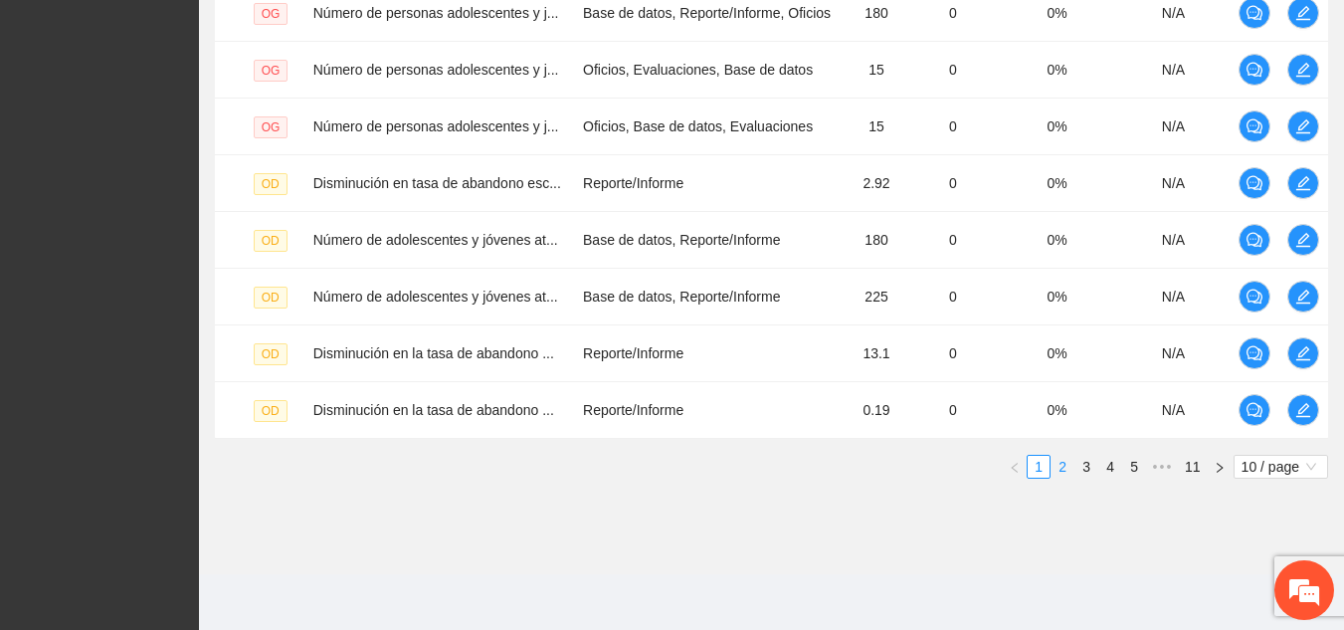
click at [1063, 468] on link "2" at bounding box center [1063, 467] width 22 height 22
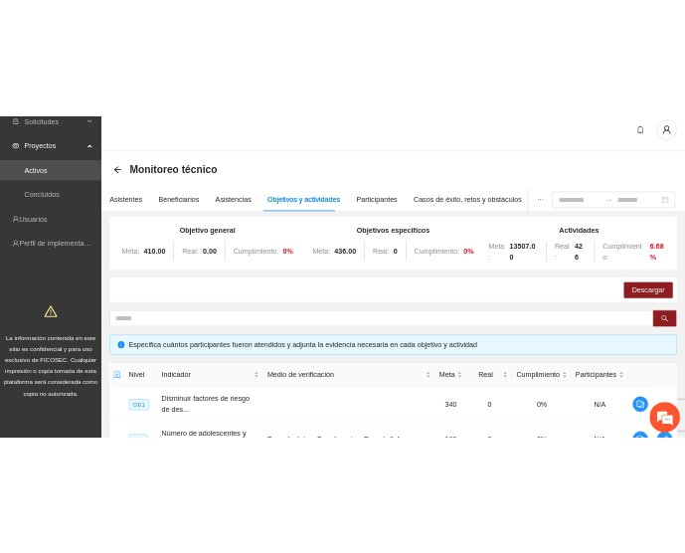
scroll to position [0, 0]
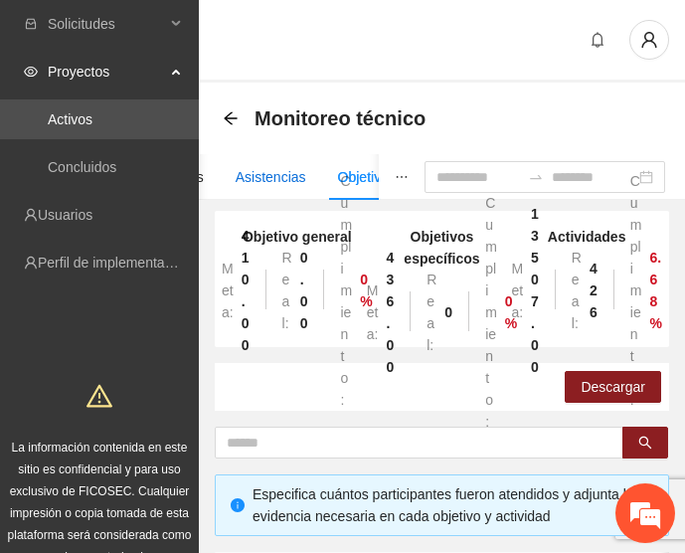
click at [237, 179] on div "Asistencias" at bounding box center [271, 177] width 71 height 22
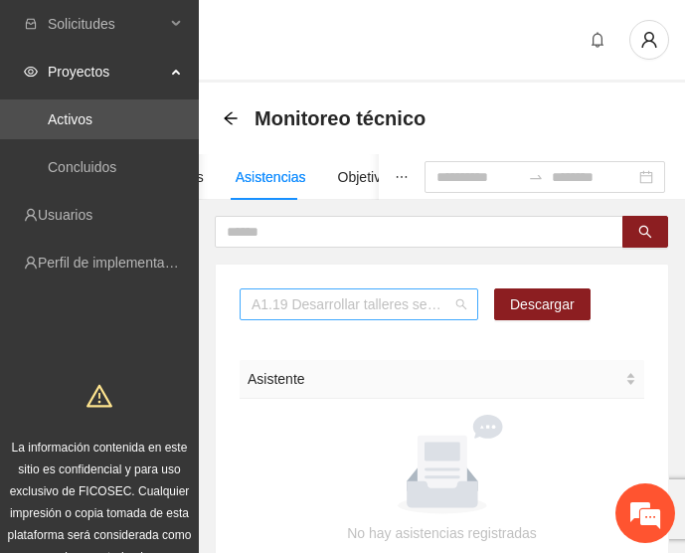
scroll to position [350, 0]
click at [439, 300] on span "A1.19 Desarrollar talleres semanales de habilidades para la vida, temática: Dep…" at bounding box center [359, 304] width 215 height 30
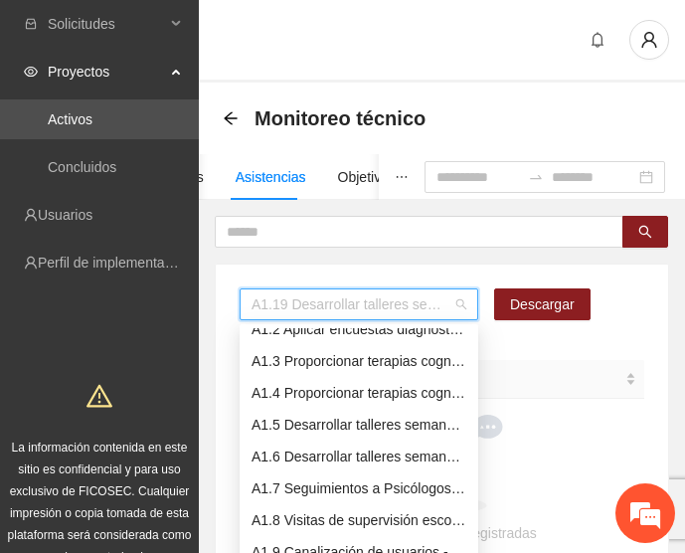
scroll to position [0, 0]
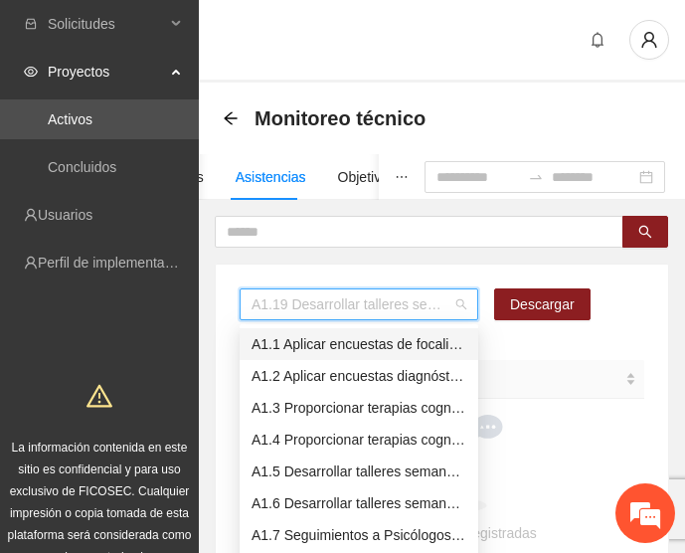
click at [325, 341] on div "A1.1 Aplicar encuestas de focalización PRE a personas escolarizadas en [GEOGRAP…" at bounding box center [359, 344] width 215 height 22
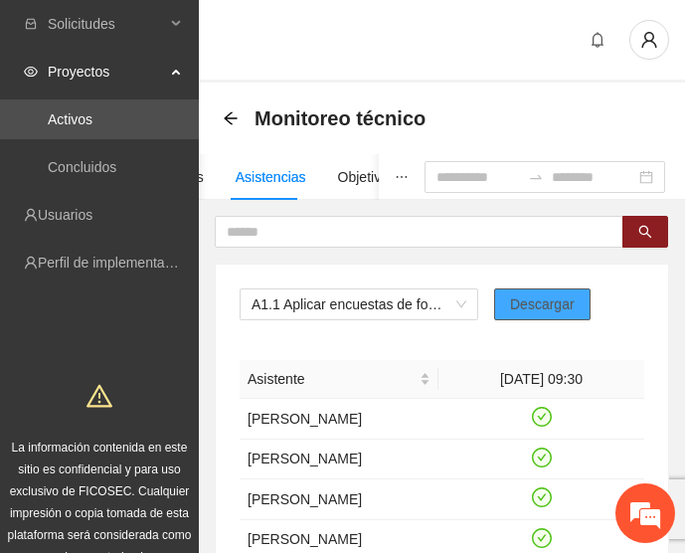
click at [573, 296] on button "Descargar" at bounding box center [542, 305] width 96 height 32
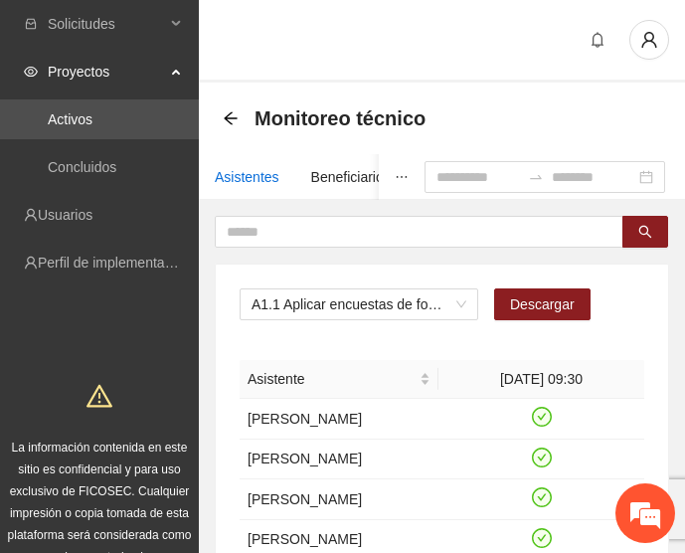
click at [230, 175] on div "Asistentes" at bounding box center [247, 177] width 65 height 22
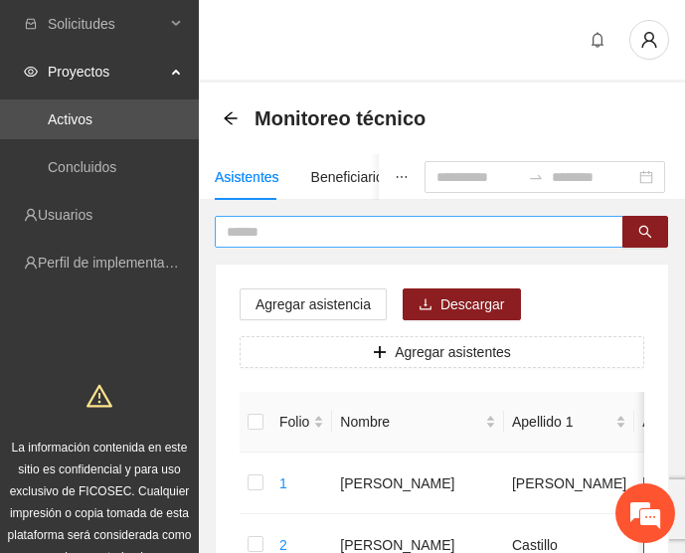
click at [291, 229] on input "text" at bounding box center [411, 232] width 369 height 22
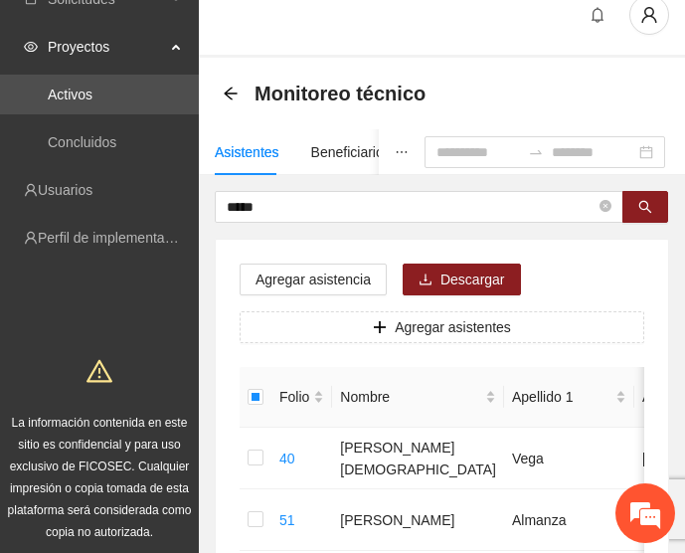
scroll to position [16, 0]
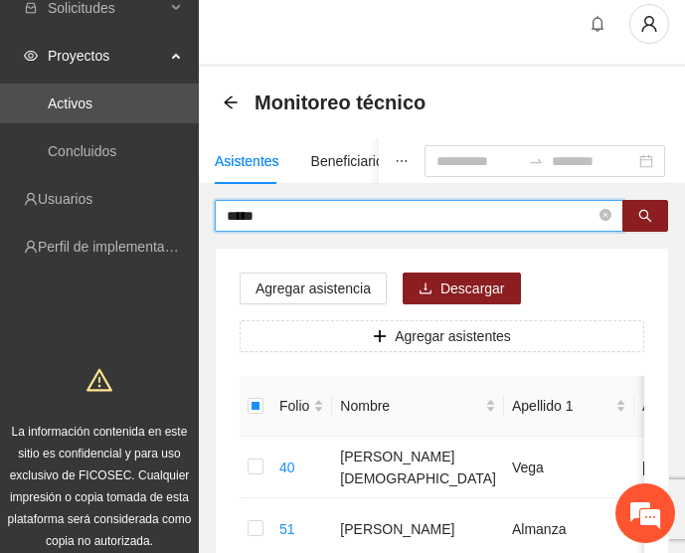
click at [274, 214] on input "*****" at bounding box center [411, 216] width 369 height 22
type input "*"
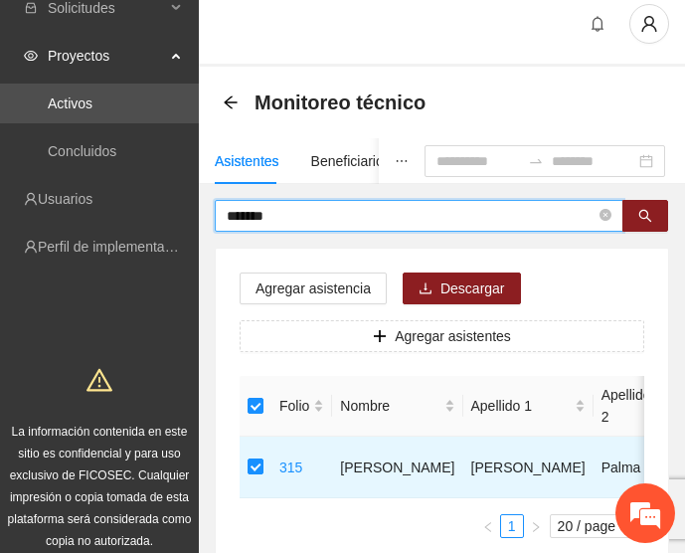
click at [315, 211] on input "*******" at bounding box center [411, 216] width 369 height 22
type input "*"
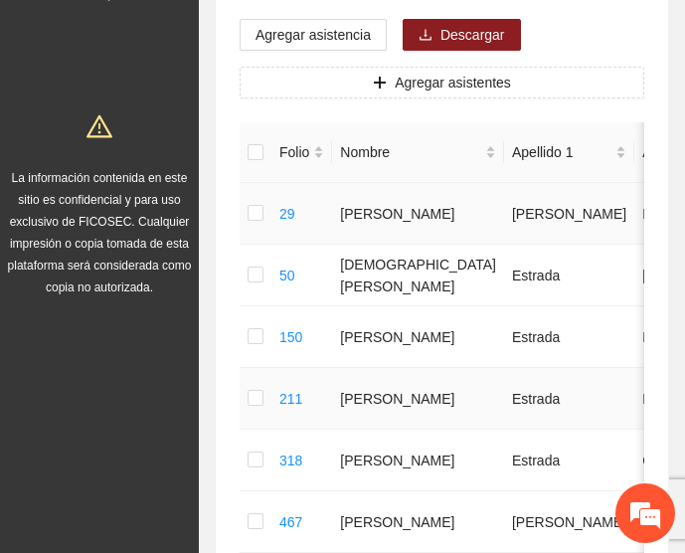
scroll to position [273, 0]
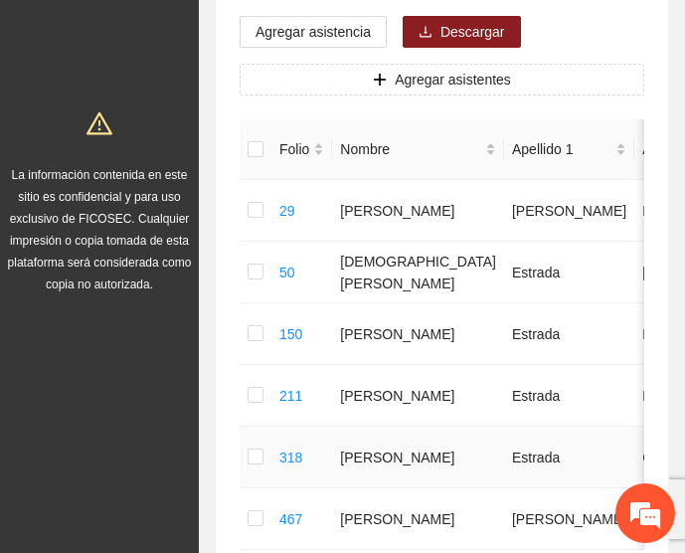
click at [267, 458] on td at bounding box center [256, 458] width 32 height 62
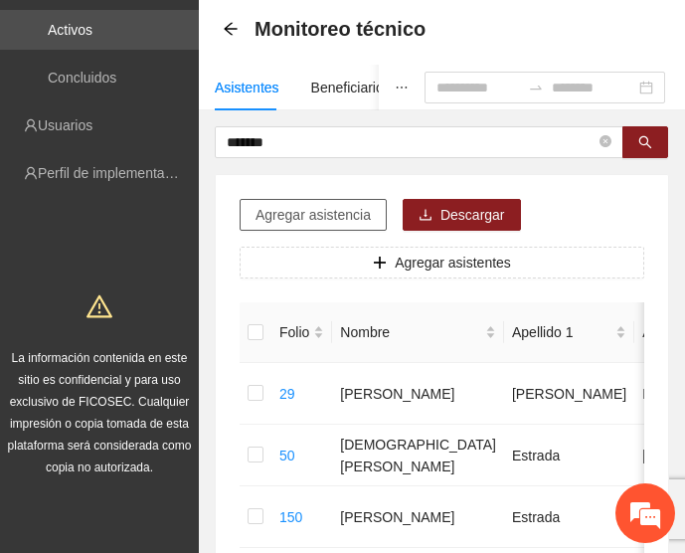
scroll to position [89, 0]
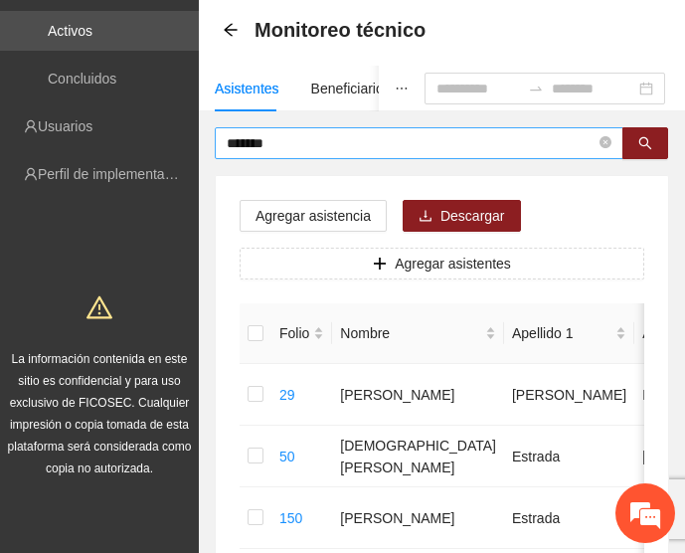
click at [293, 137] on span "*******" at bounding box center [419, 143] width 409 height 32
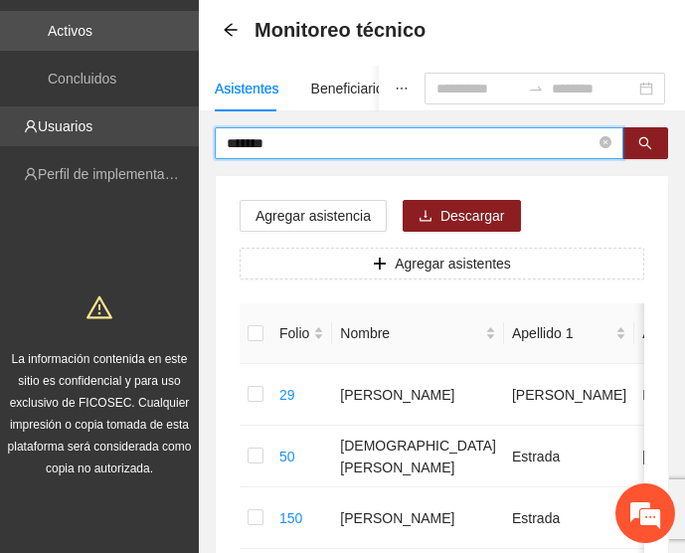
drag, startPoint x: 293, startPoint y: 144, endPoint x: 134, endPoint y: 139, distance: 159.3
click at [134, 139] on section "Solicitudes Proyectos Activos Concluidos Usuarios Perfil de implementadora La i…" at bounding box center [342, 422] width 685 height 1023
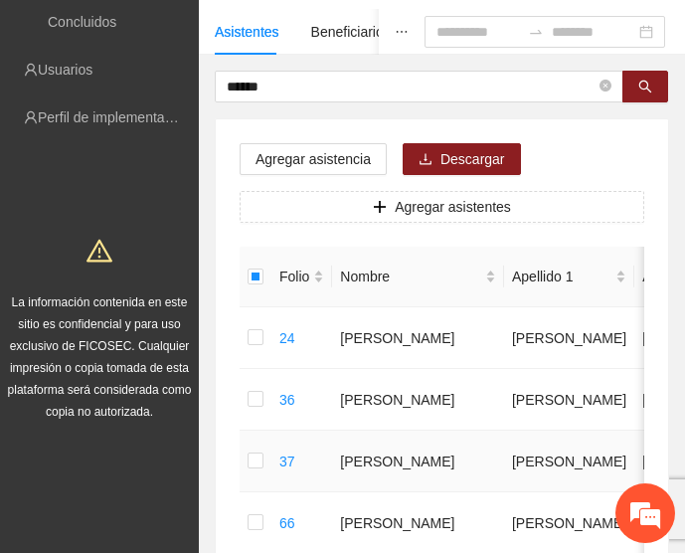
scroll to position [0, 0]
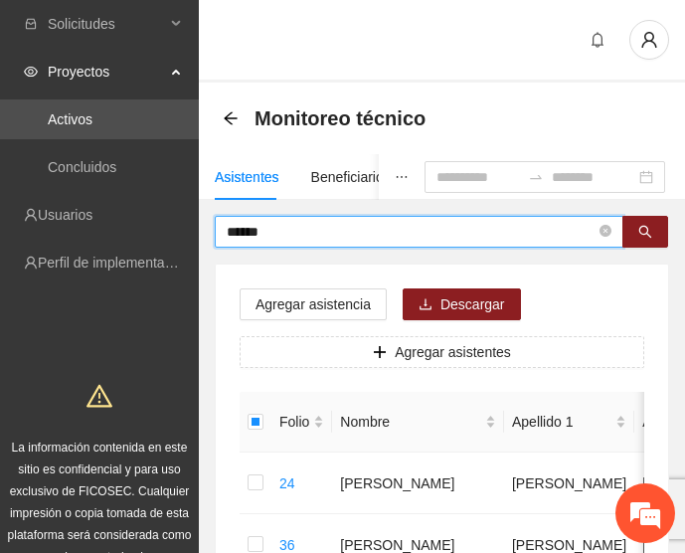
click at [284, 233] on input "******" at bounding box center [411, 232] width 369 height 22
type input "*"
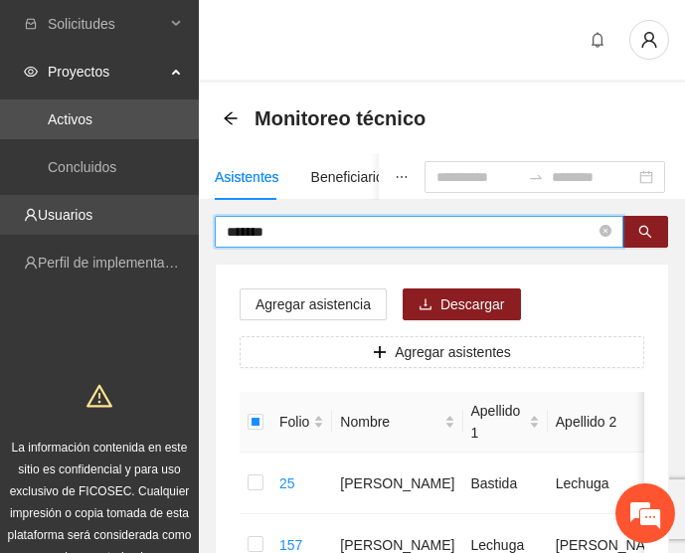
drag, startPoint x: 300, startPoint y: 235, endPoint x: 181, endPoint y: 230, distance: 119.5
click at [181, 230] on section "Solicitudes Proyectos Activos Concluidos Usuarios Perfil de implementadora La i…" at bounding box center [342, 449] width 685 height 899
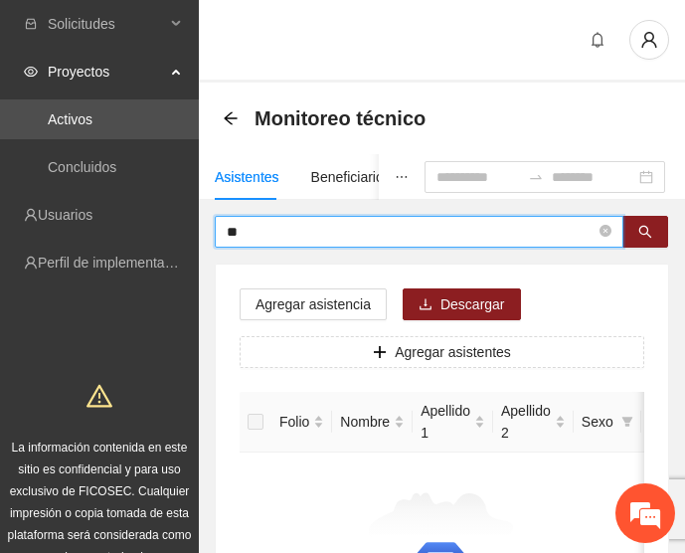
type input "*"
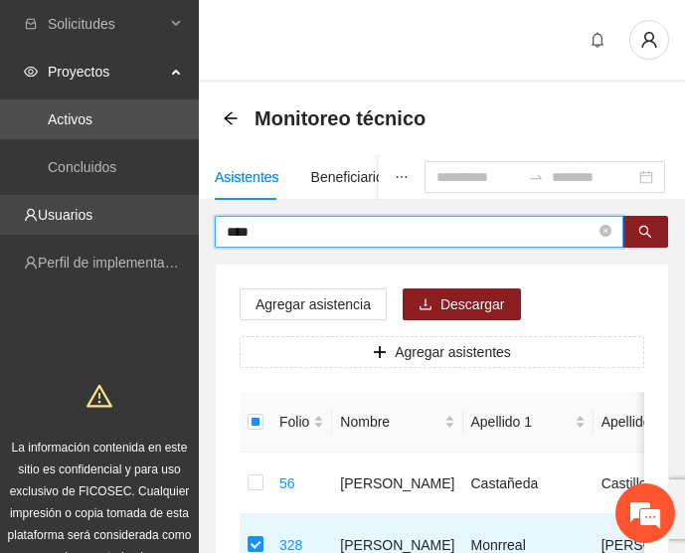
drag, startPoint x: 309, startPoint y: 229, endPoint x: 183, endPoint y: 230, distance: 126.3
click at [183, 230] on section "Solicitudes Proyectos Activos Concluidos Usuarios Perfil de implementadora La i…" at bounding box center [342, 542] width 685 height 1084
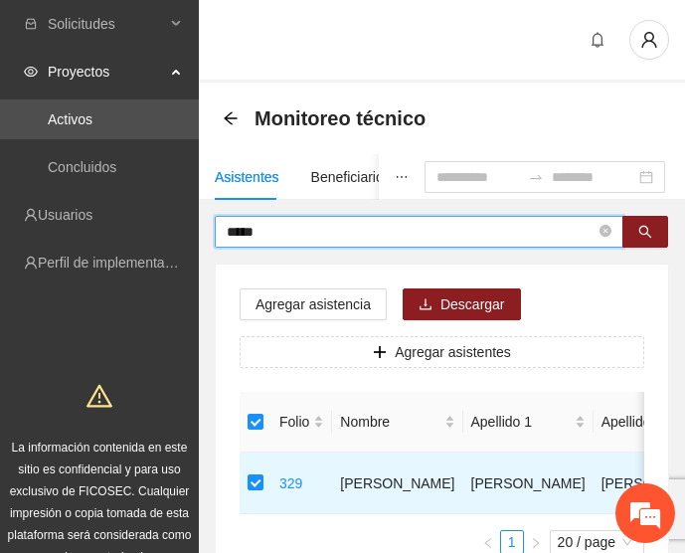
click at [286, 228] on input "*****" at bounding box center [411, 232] width 369 height 22
type input "*"
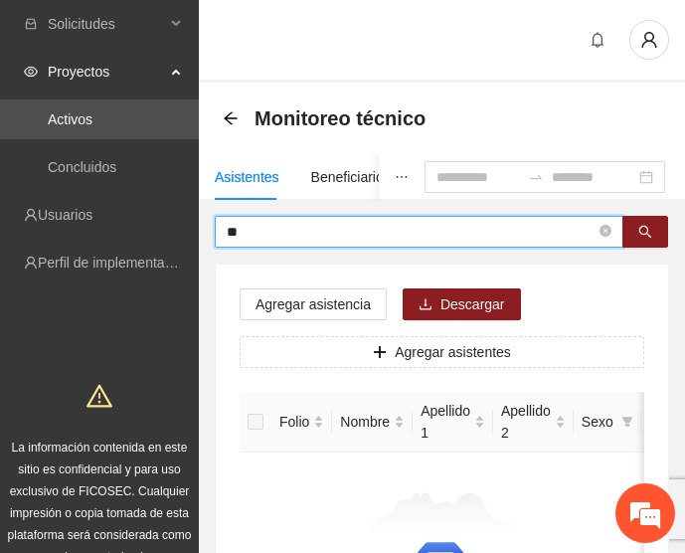
type input "*"
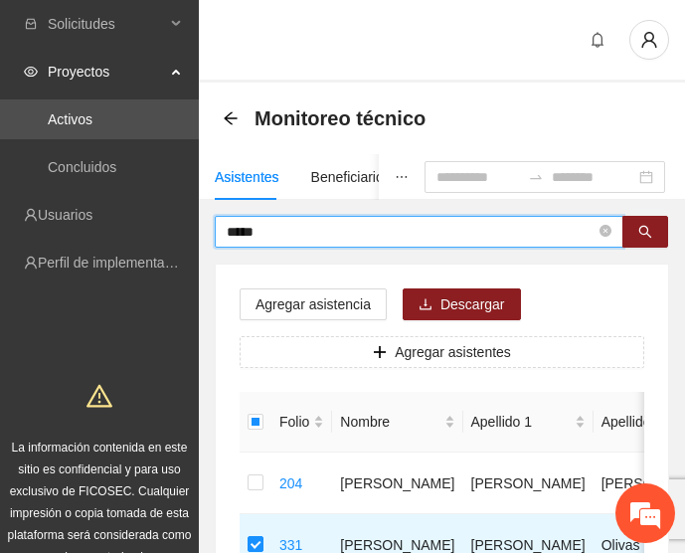
click at [291, 233] on input "*****" at bounding box center [411, 232] width 369 height 22
type input "*"
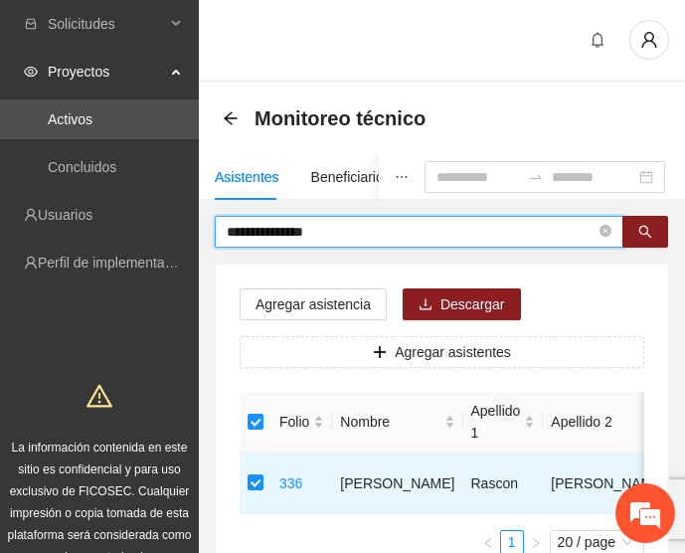
click at [367, 233] on input "**********" at bounding box center [411, 232] width 369 height 22
type input "*"
click at [358, 238] on input "**********" at bounding box center [411, 232] width 369 height 22
type input "*"
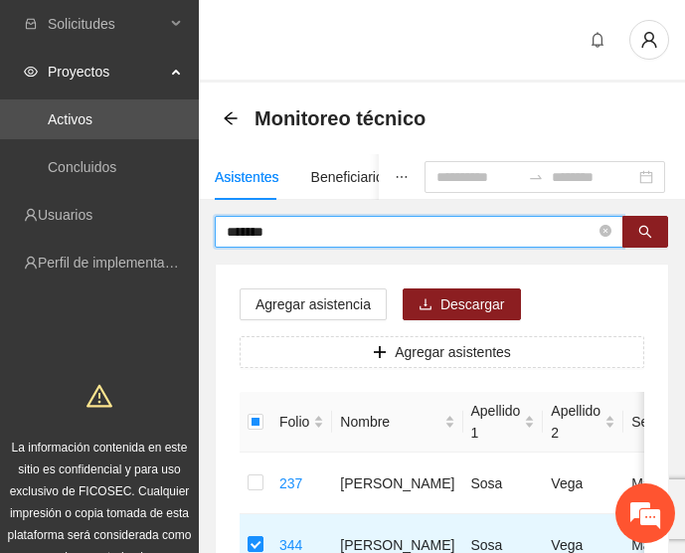
click at [299, 237] on input "*******" at bounding box center [411, 232] width 369 height 22
type input "*"
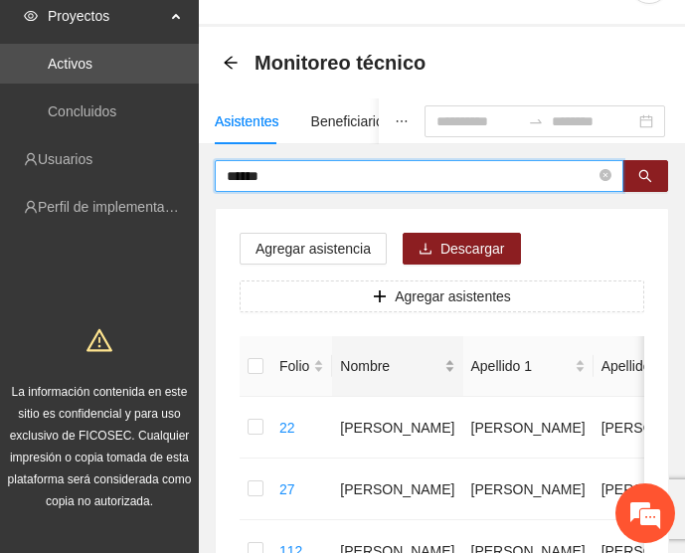
scroll to position [57, 0]
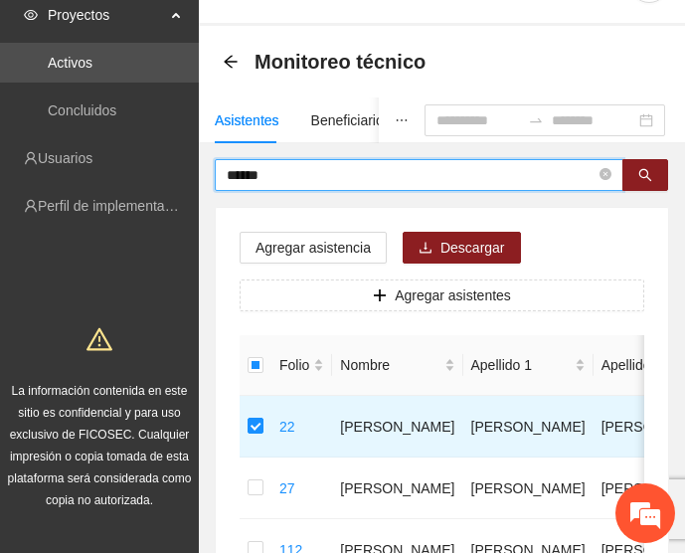
click at [284, 169] on input "******" at bounding box center [411, 175] width 369 height 22
type input "*"
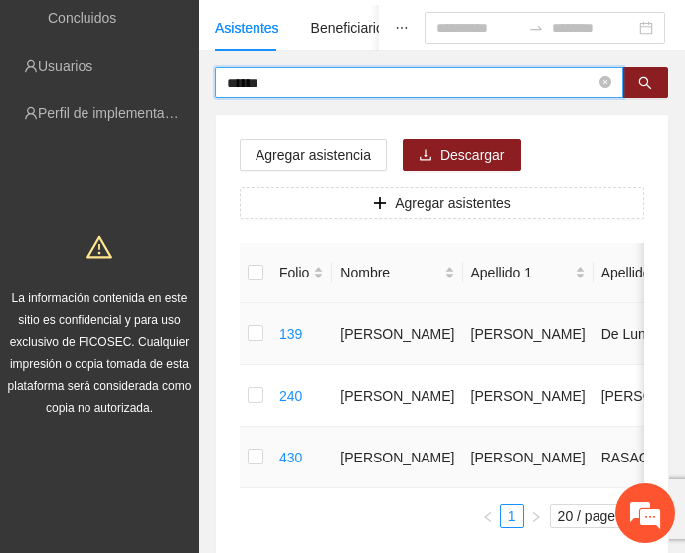
scroll to position [0, 0]
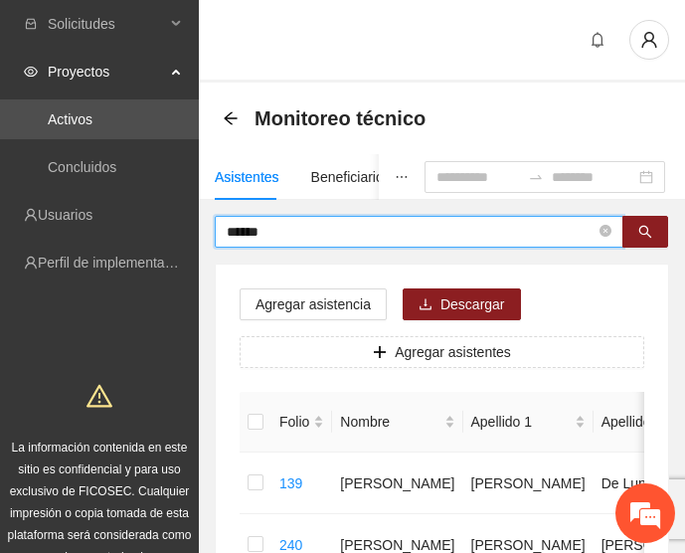
click at [301, 236] on input "******" at bounding box center [411, 232] width 369 height 22
type input "*"
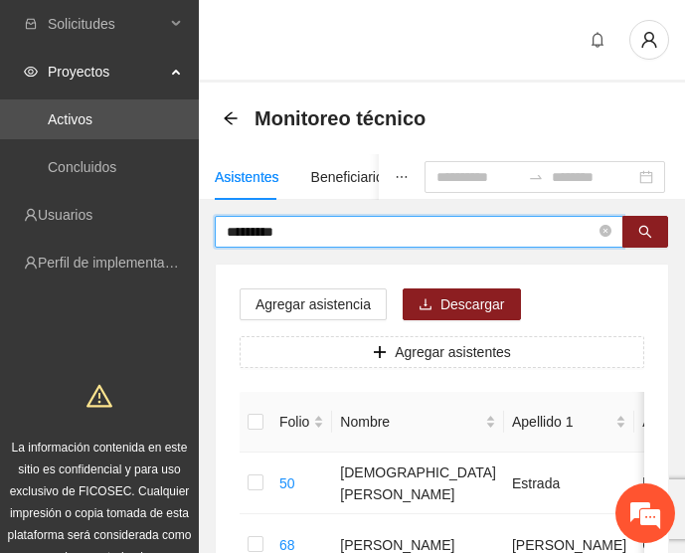
click at [315, 236] on input "*********" at bounding box center [411, 232] width 369 height 22
type input "*"
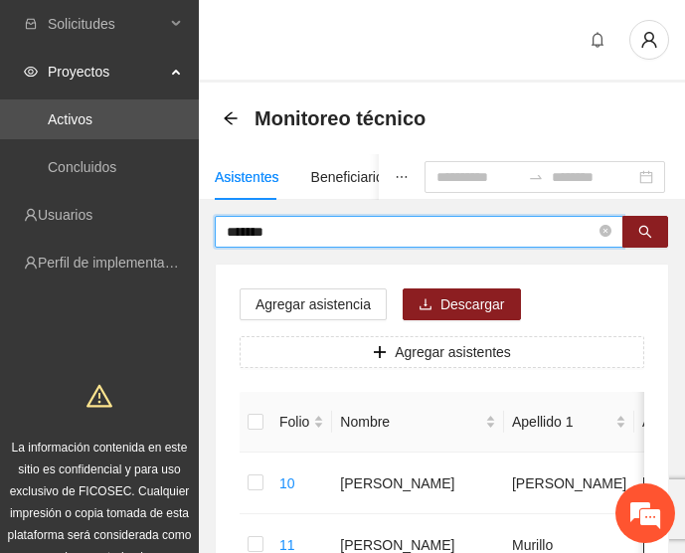
click at [326, 232] on input "*******" at bounding box center [411, 232] width 369 height 22
type input "*"
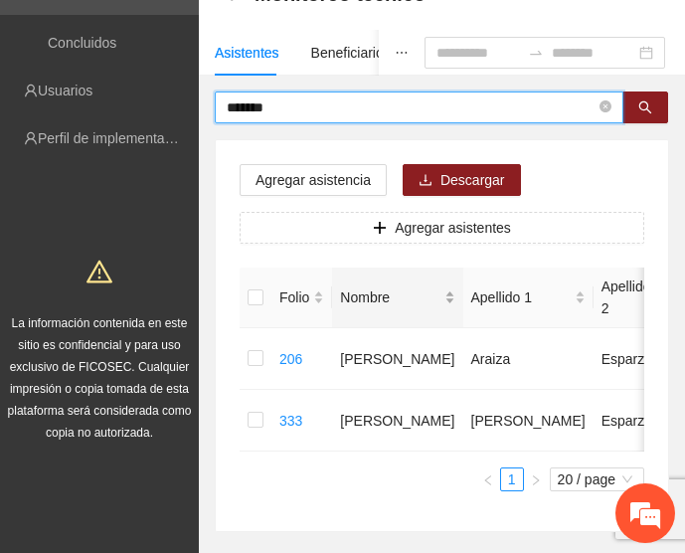
scroll to position [123, 0]
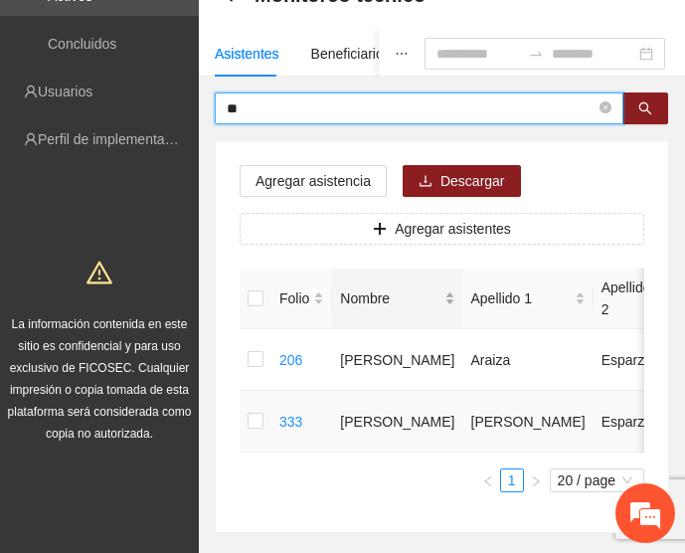
type input "*"
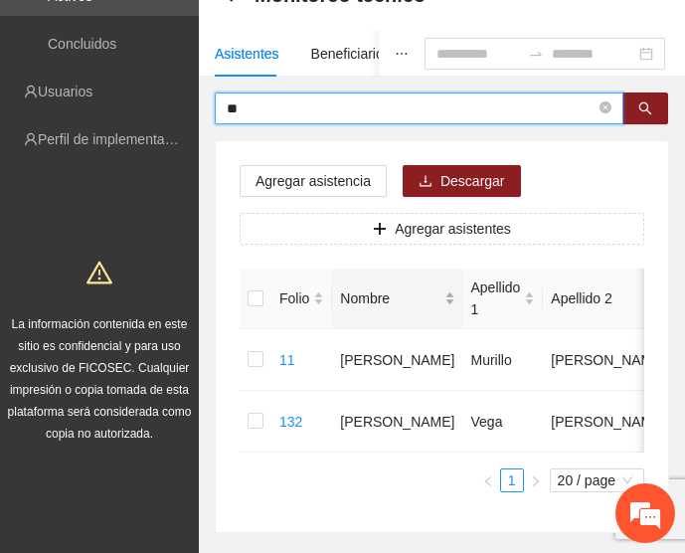
type input "*"
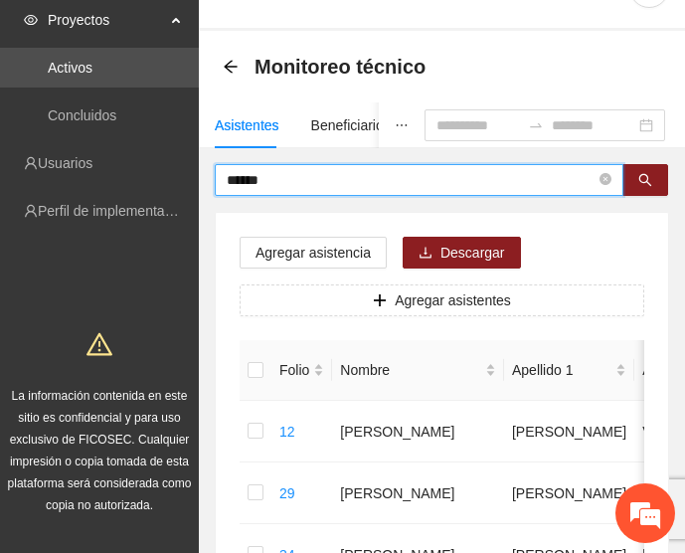
scroll to position [0, 0]
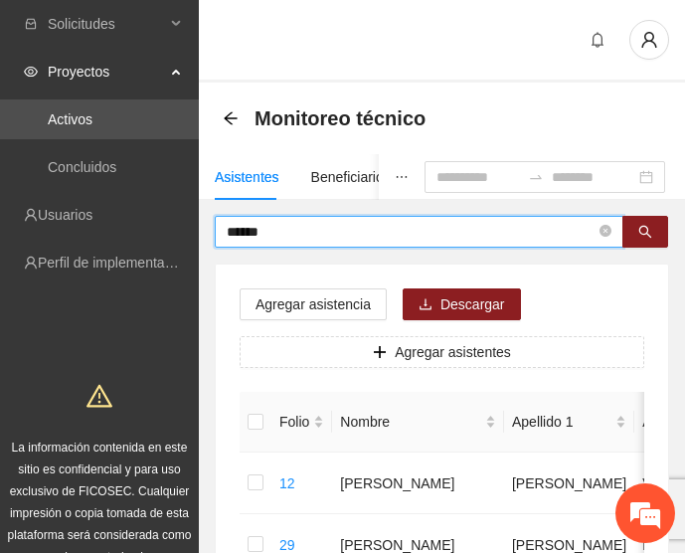
click at [320, 226] on input "******" at bounding box center [411, 232] width 369 height 22
type input "*"
type input "********"
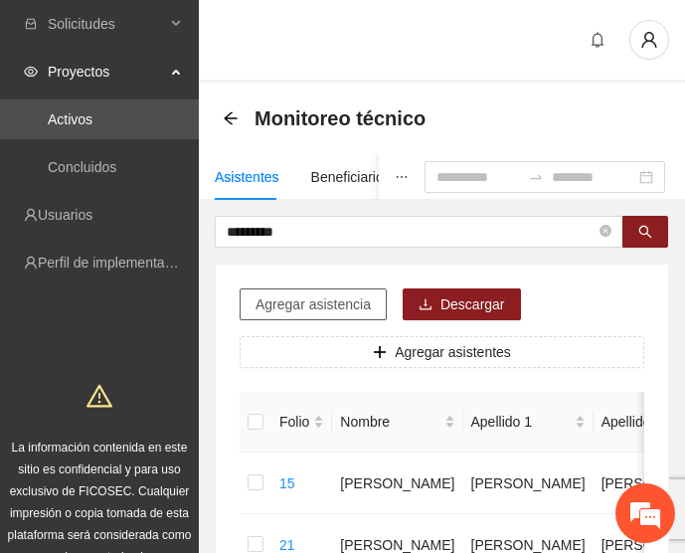
click at [333, 307] on span "Agregar asistencia" at bounding box center [313, 304] width 115 height 22
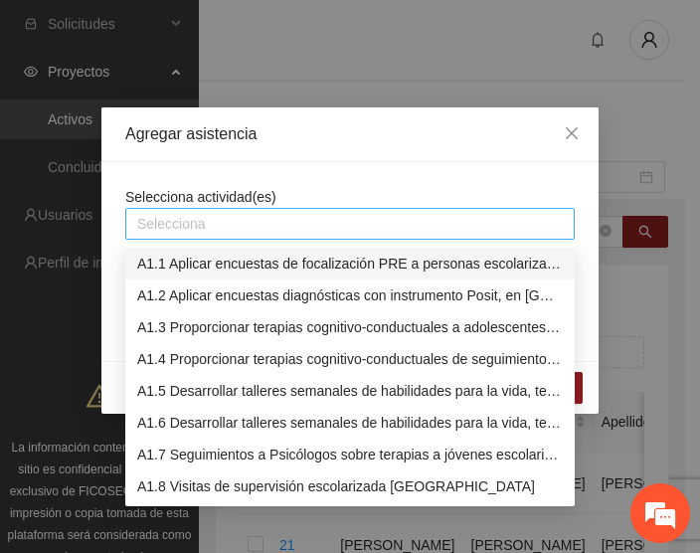
click at [234, 218] on div at bounding box center [350, 224] width 440 height 24
click at [165, 261] on div "A1.1 Aplicar encuestas de focalización PRE a personas escolarizadas en [GEOGRAP…" at bounding box center [350, 264] width 426 height 22
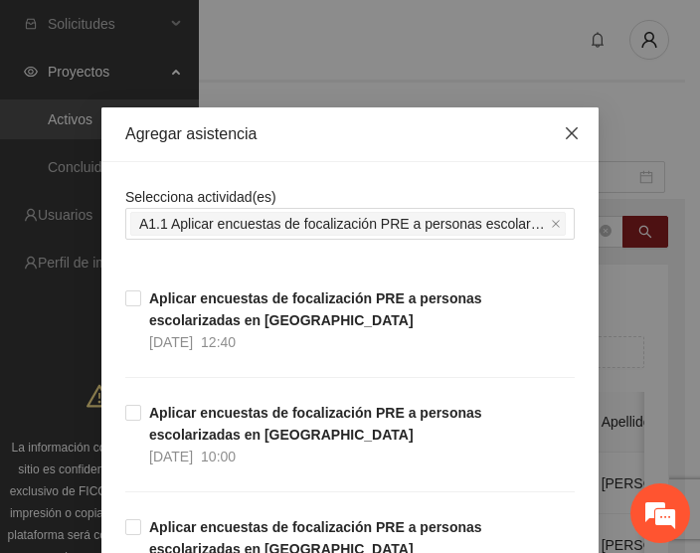
click at [567, 131] on icon "close" at bounding box center [572, 133] width 12 height 12
